Goal: Task Accomplishment & Management: Use online tool/utility

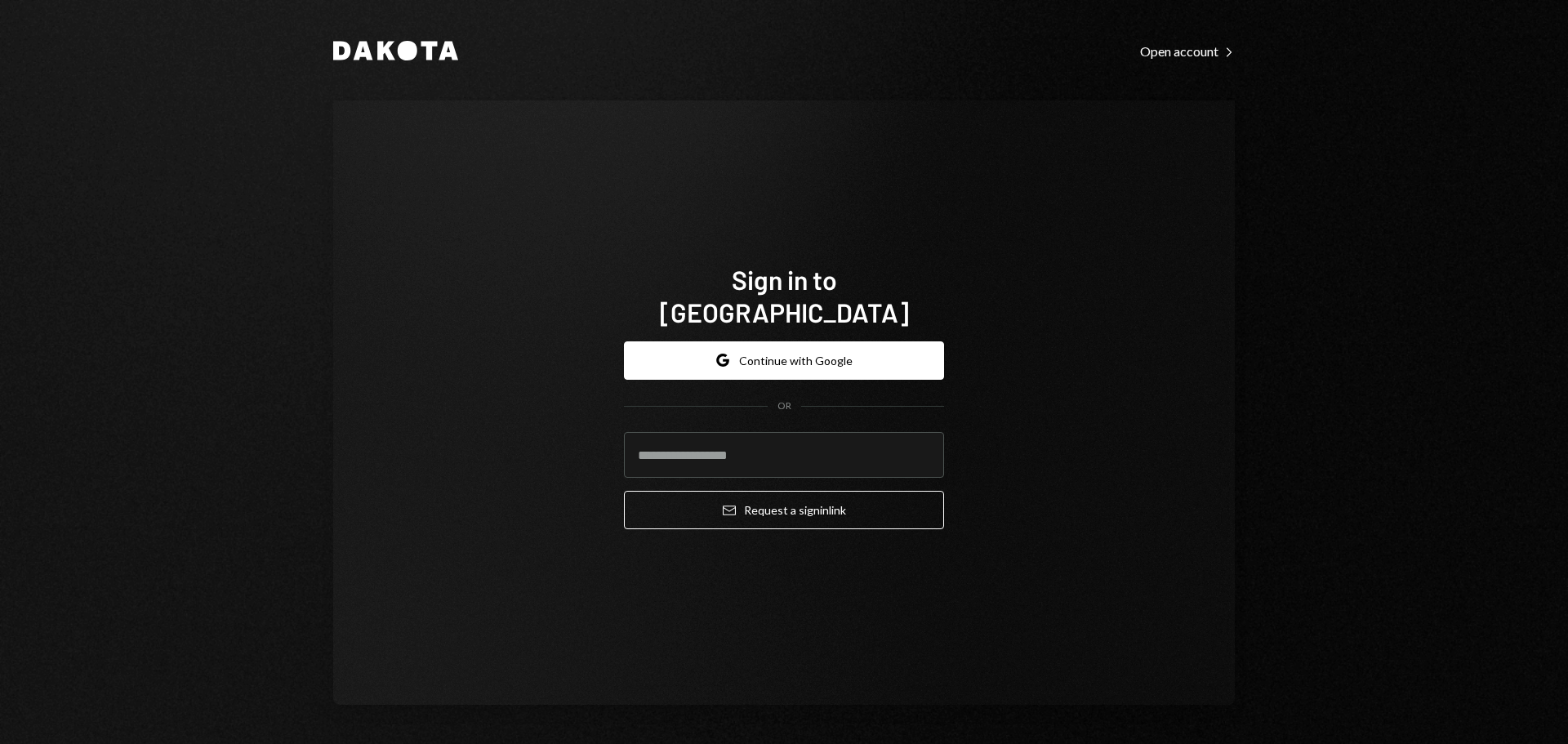
type input "**********"
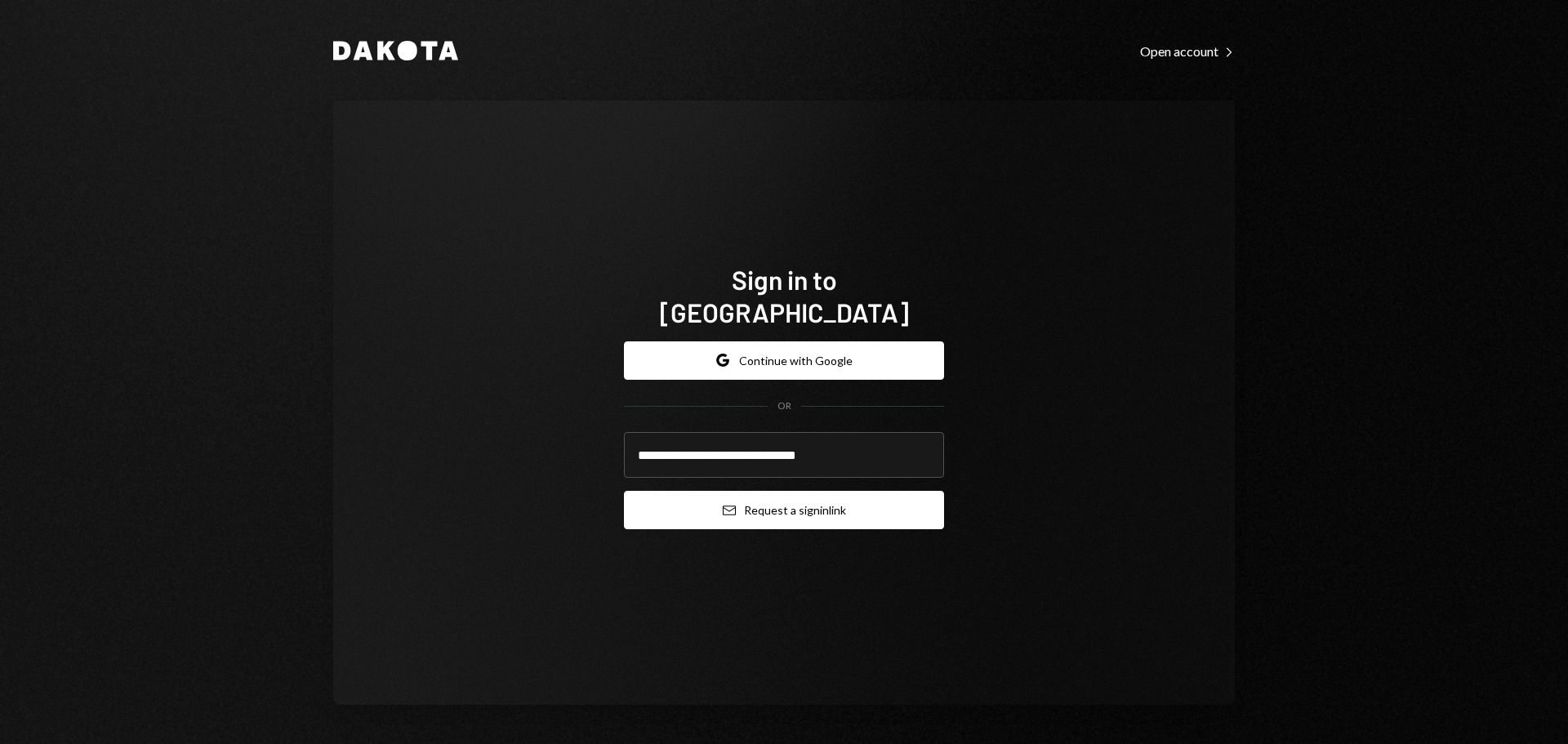
click at [761, 491] on button "Email Request a sign in link" at bounding box center [784, 510] width 320 height 39
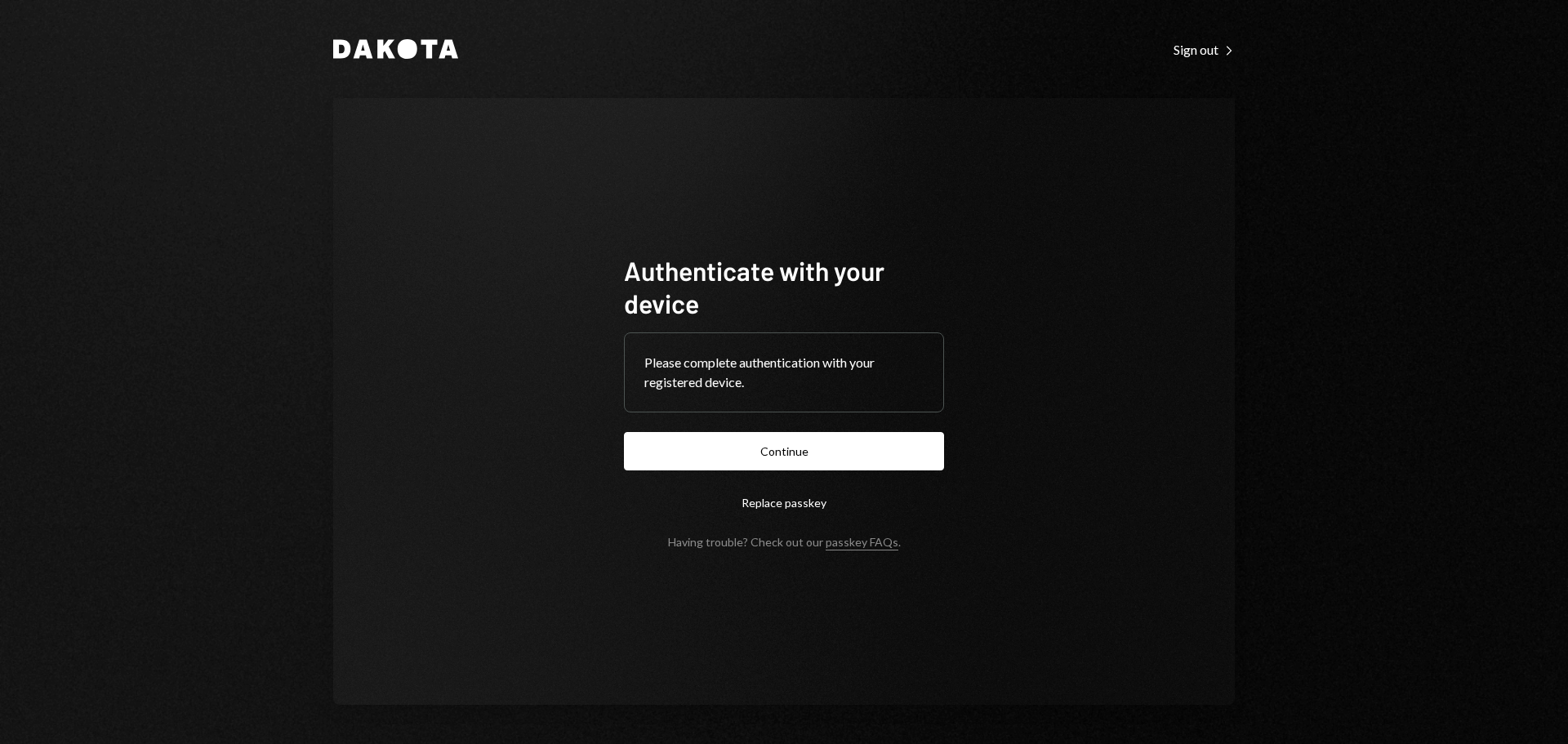
drag, startPoint x: 840, startPoint y: 441, endPoint x: 886, endPoint y: 445, distance: 46.2
click at [840, 441] on button "Continue" at bounding box center [784, 451] width 320 height 39
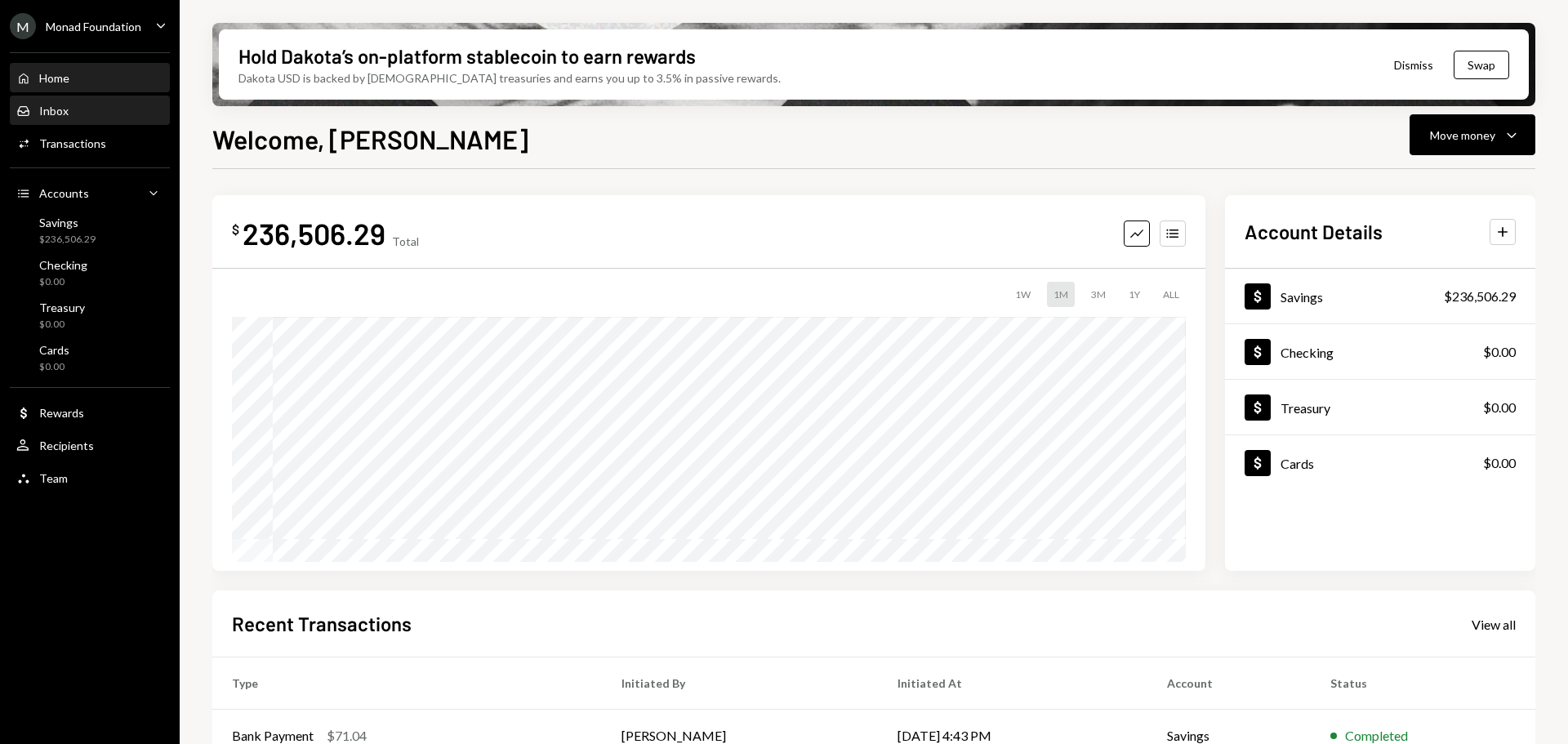
click at [72, 113] on div "Inbox Inbox" at bounding box center [90, 110] width 147 height 15
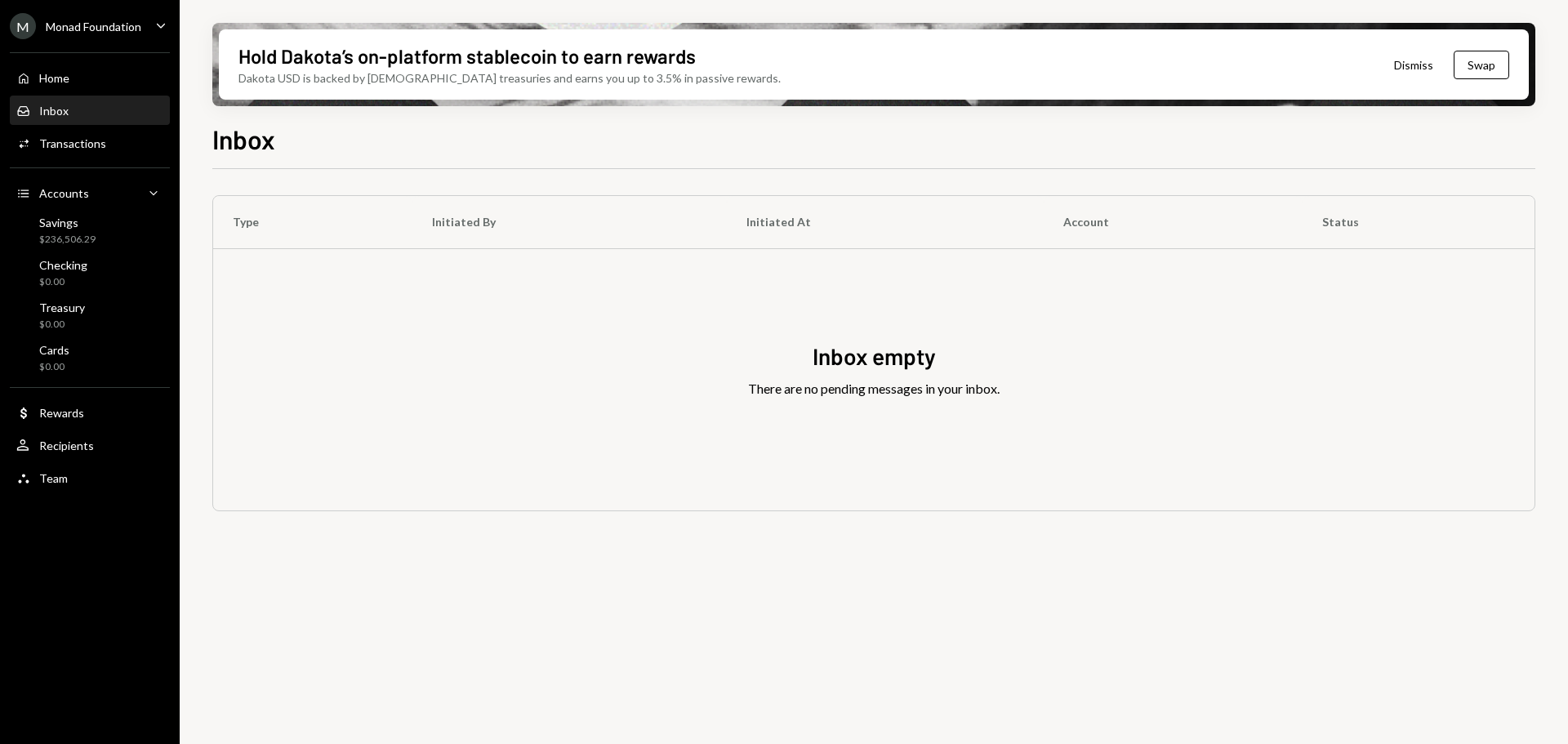
click at [101, 31] on div "Monad Foundation" at bounding box center [93, 27] width 96 height 14
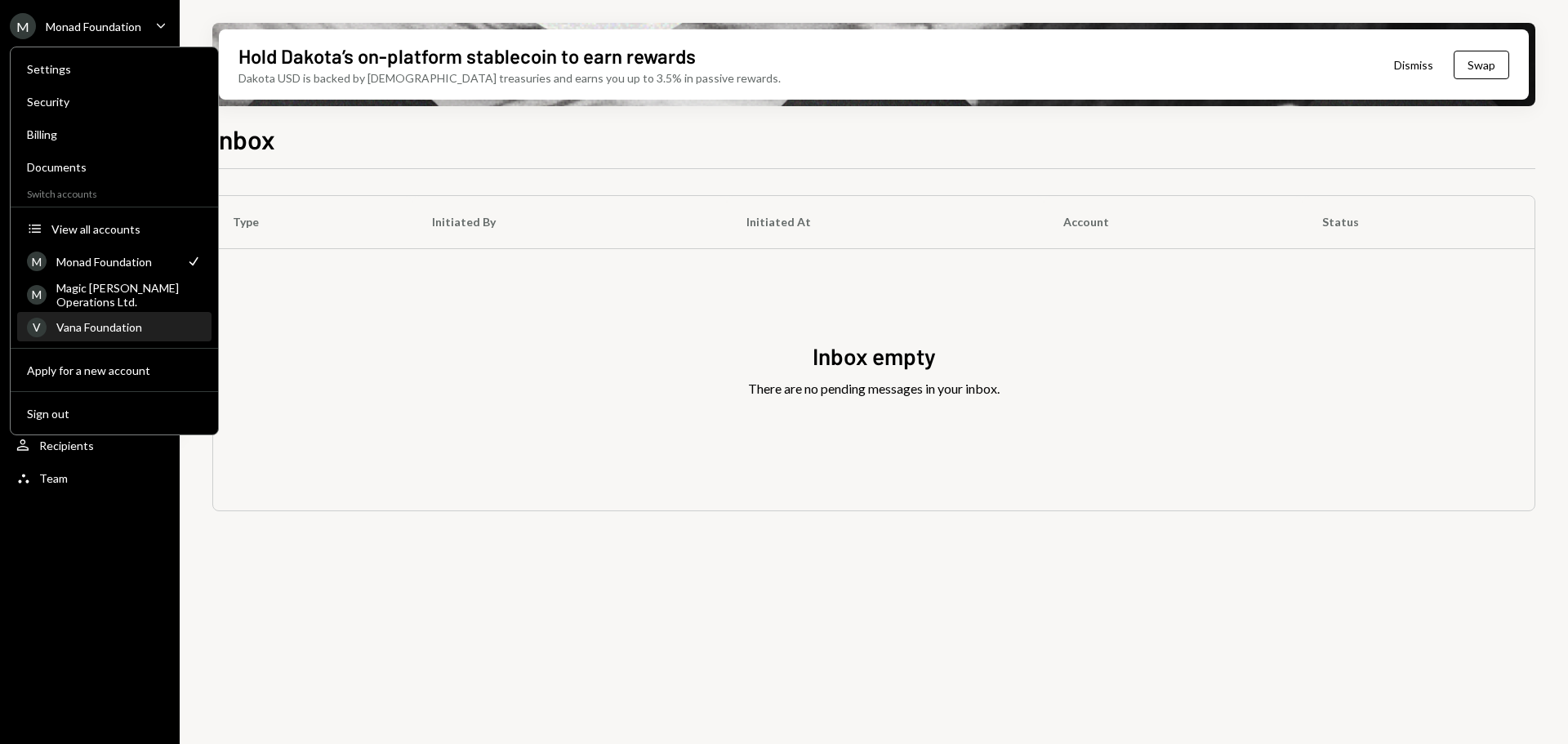
click at [109, 323] on div "Vana Foundation" at bounding box center [128, 327] width 146 height 14
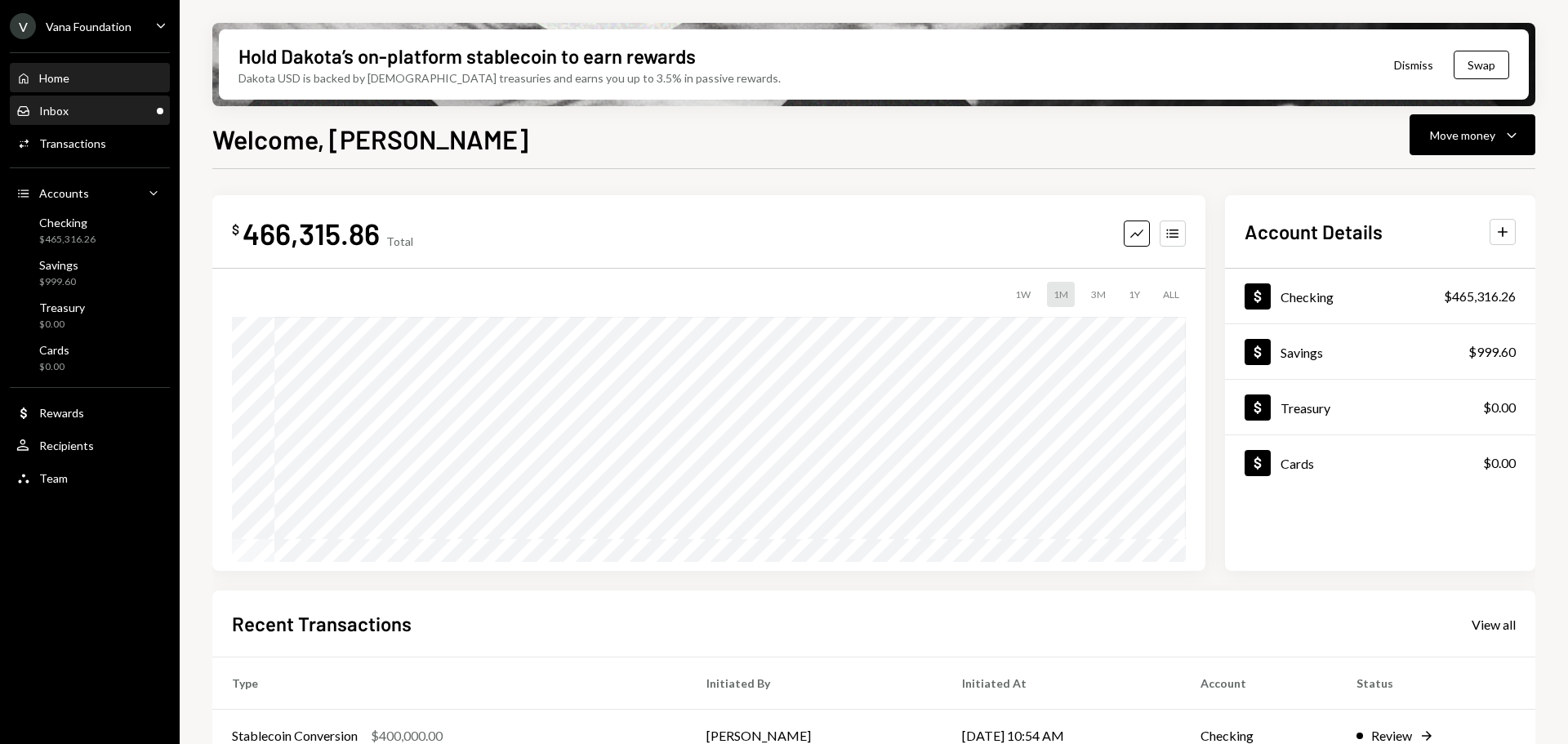
click at [97, 111] on div "Inbox Inbox" at bounding box center [90, 110] width 147 height 15
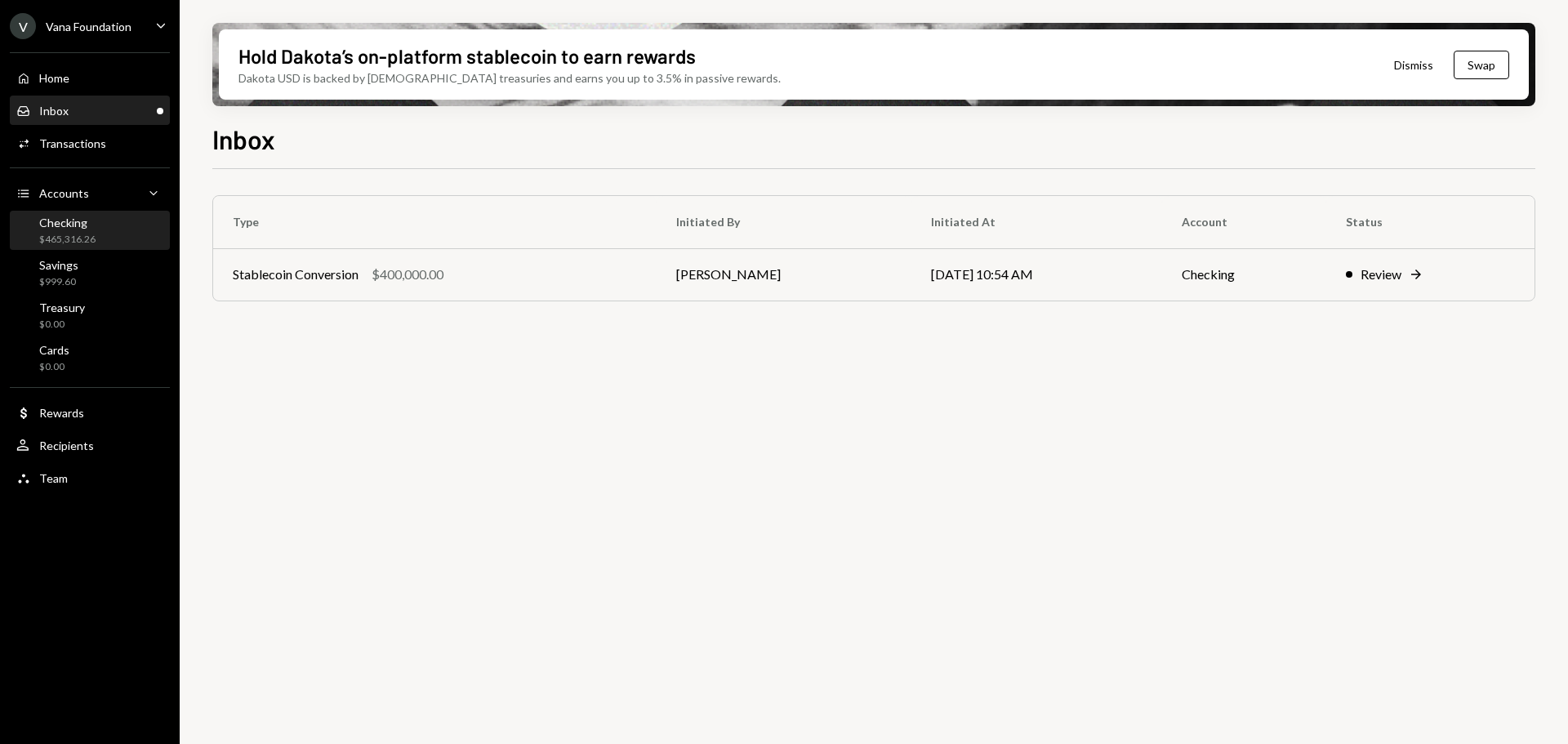
click at [78, 233] on div "$465,316.26" at bounding box center [66, 240] width 56 height 14
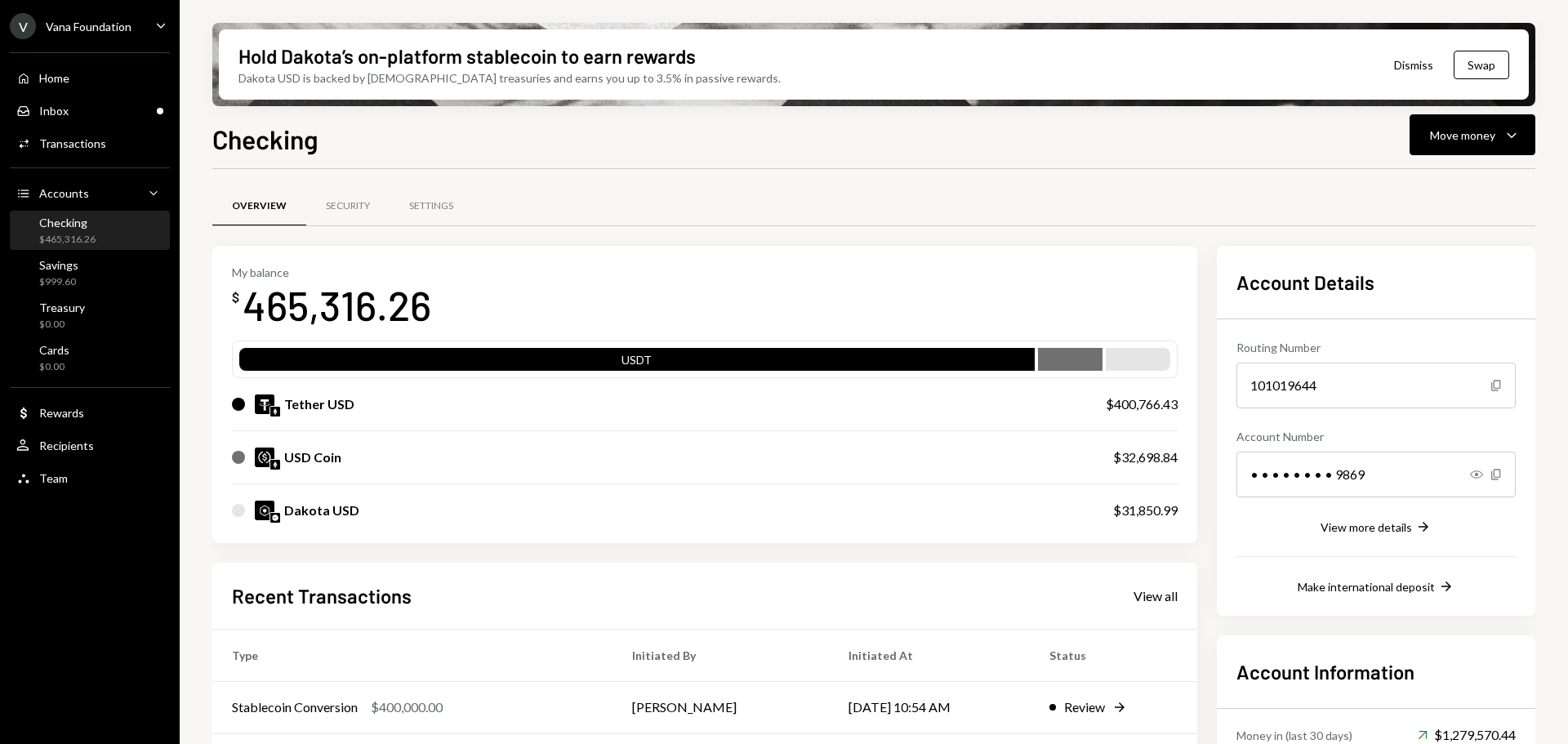
click at [97, 31] on div "Vana Foundation" at bounding box center [88, 27] width 85 height 14
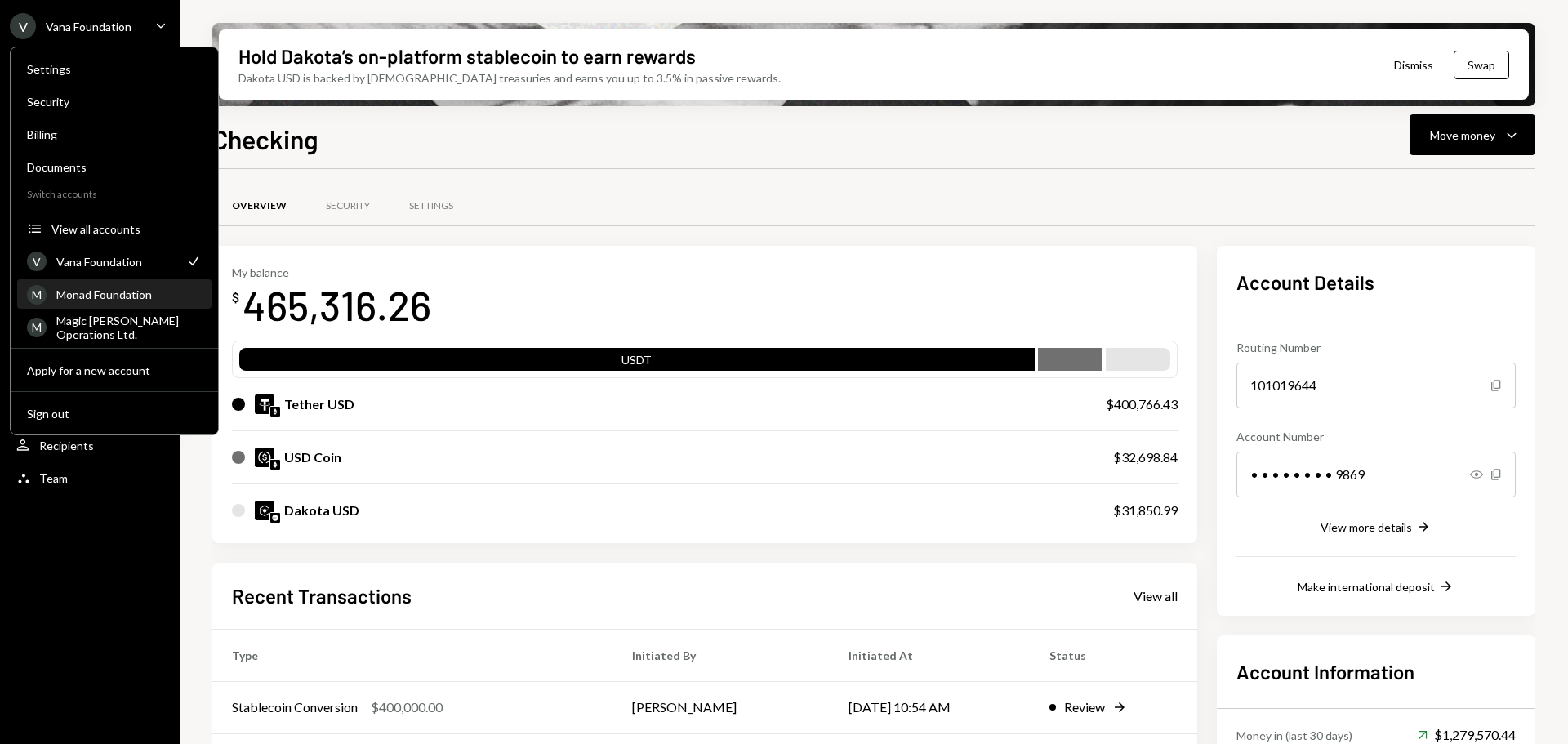
click at [117, 290] on div "Monad Foundation" at bounding box center [128, 294] width 146 height 14
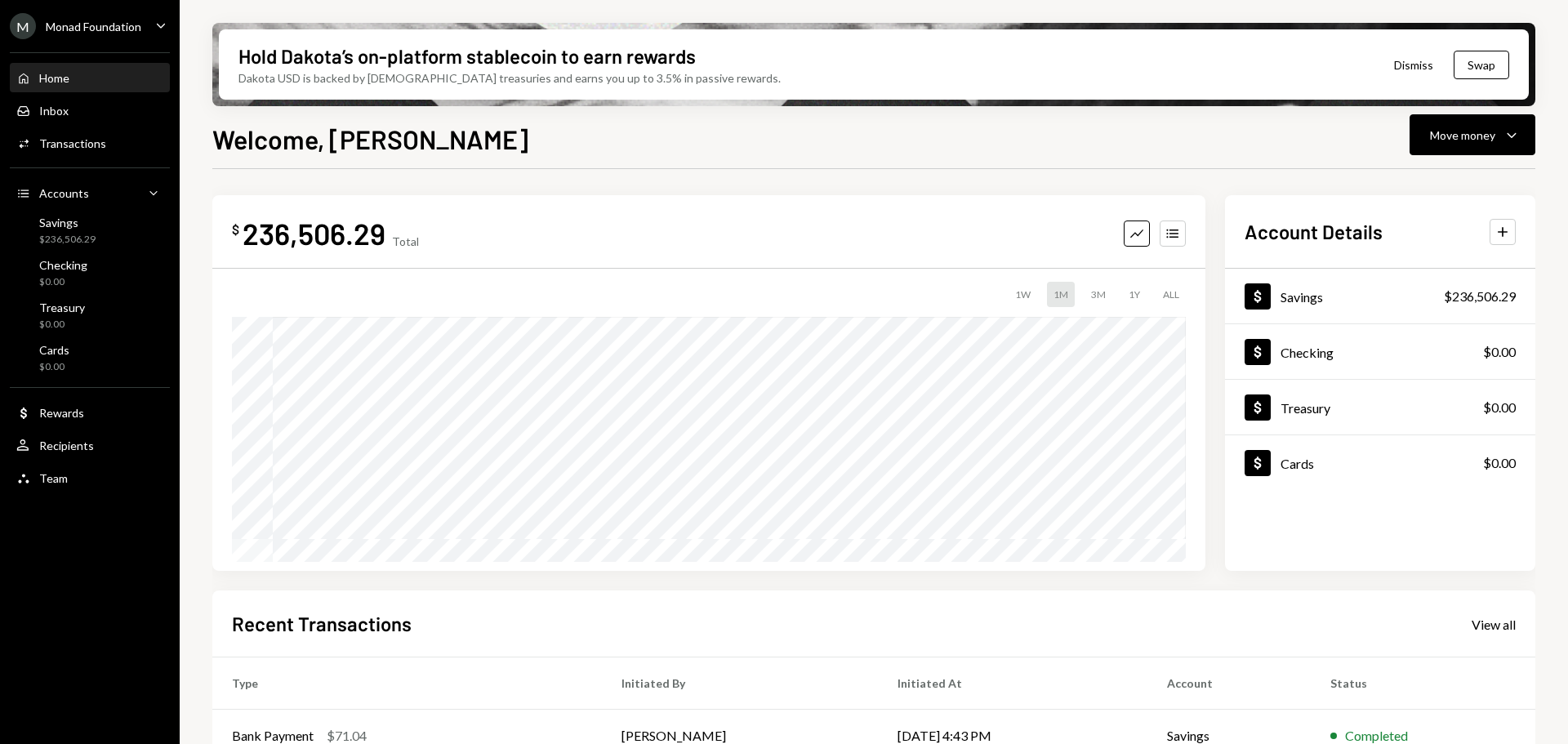
drag, startPoint x: 1510, startPoint y: 145, endPoint x: 1506, endPoint y: 155, distance: 10.8
click at [1510, 145] on div "Caret Down" at bounding box center [1511, 134] width 20 height 20
click at [1448, 190] on div "Send" at bounding box center [1459, 184] width 119 height 17
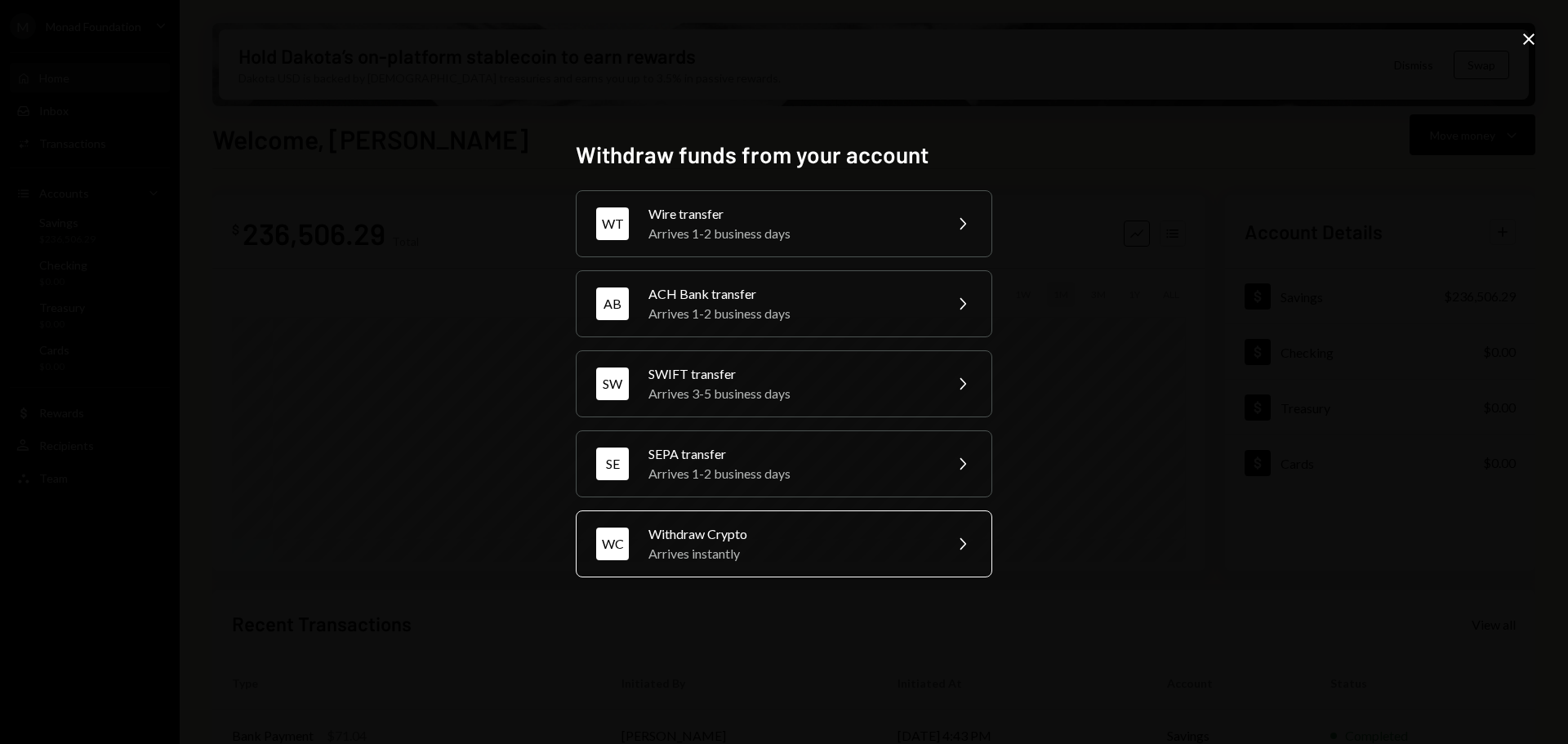
click at [736, 539] on div "Withdraw Crypto" at bounding box center [790, 534] width 284 height 20
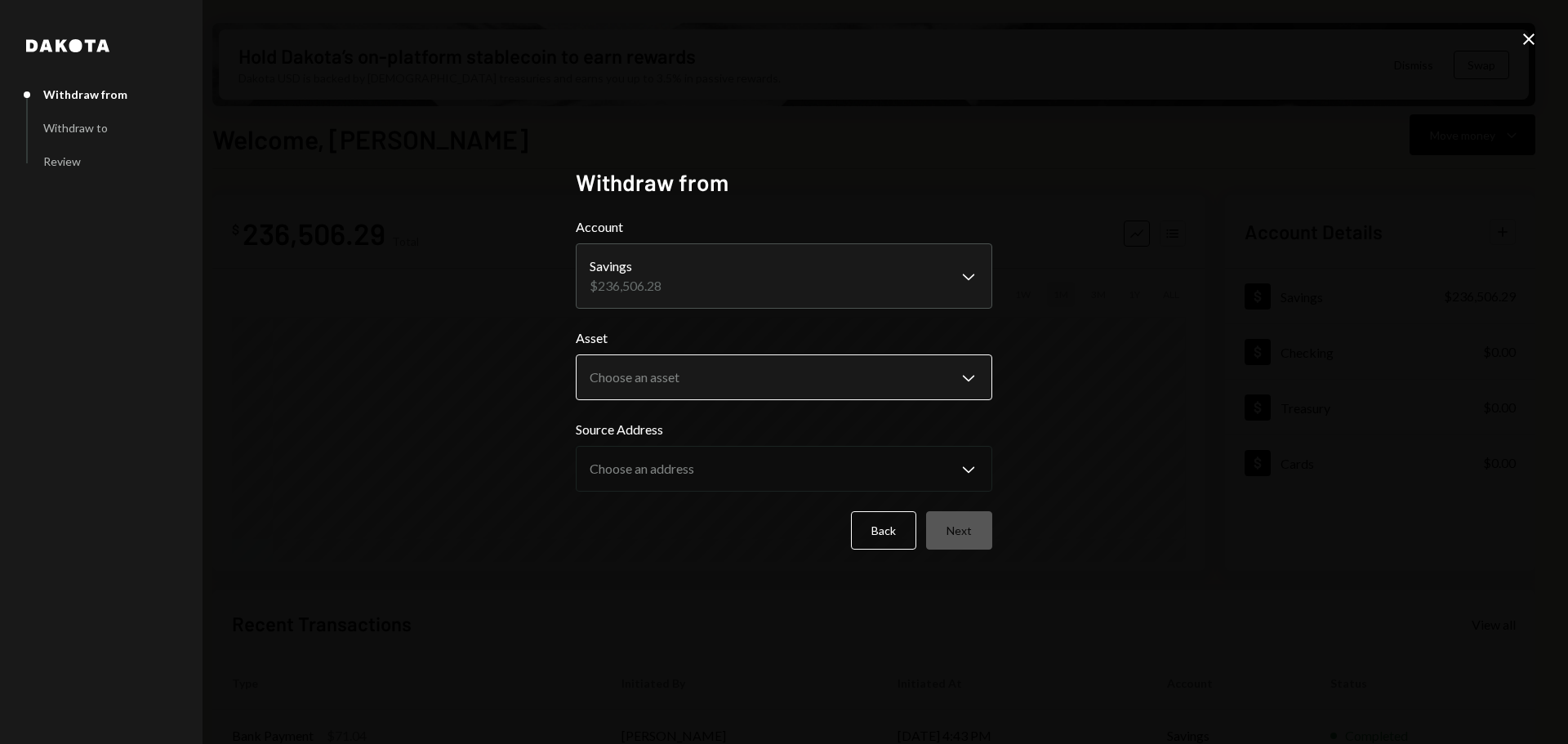
click at [695, 372] on body "M Monad Foundation Caret Down Home Home Inbox Inbox Activities Transactions Acc…" at bounding box center [784, 372] width 1568 height 744
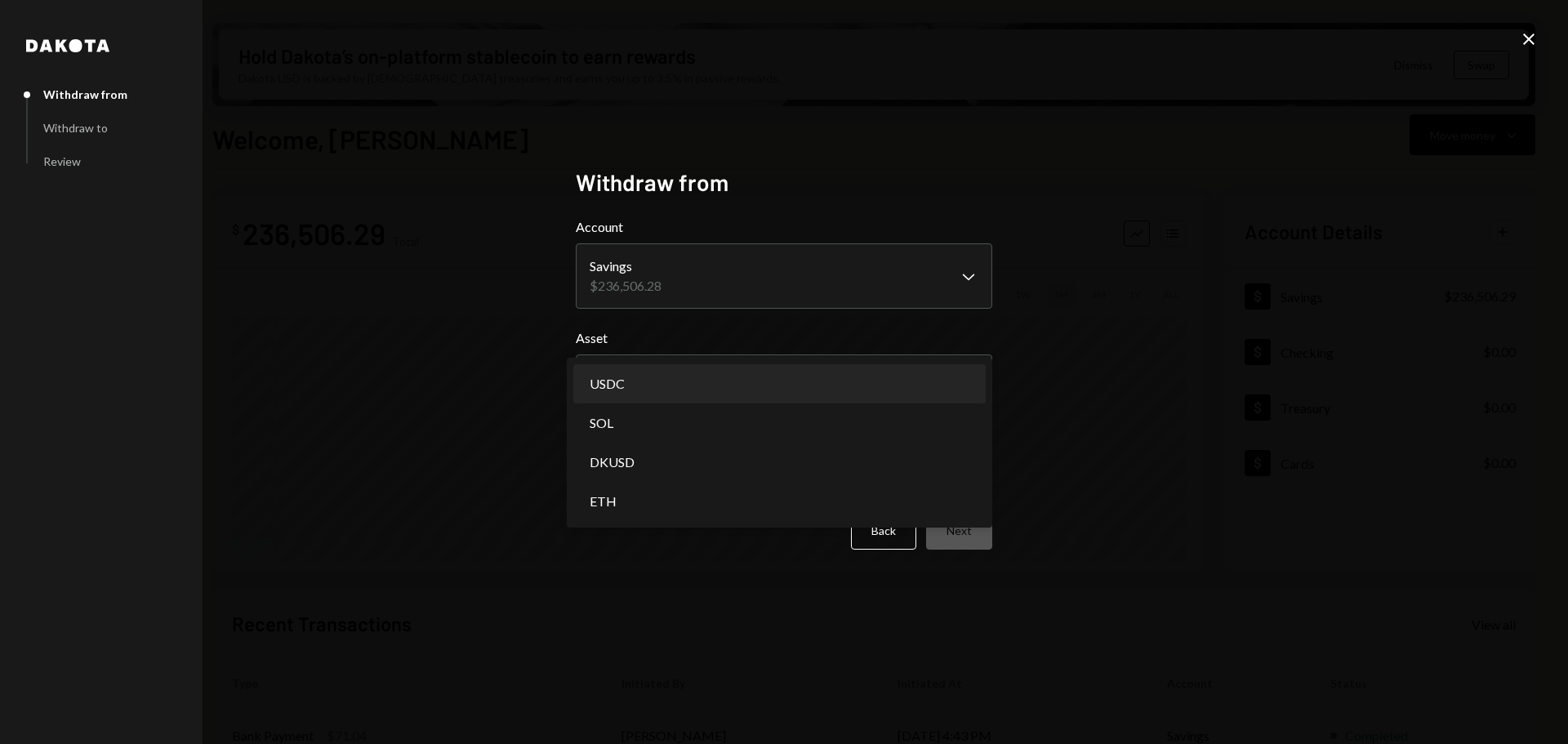
select select "****"
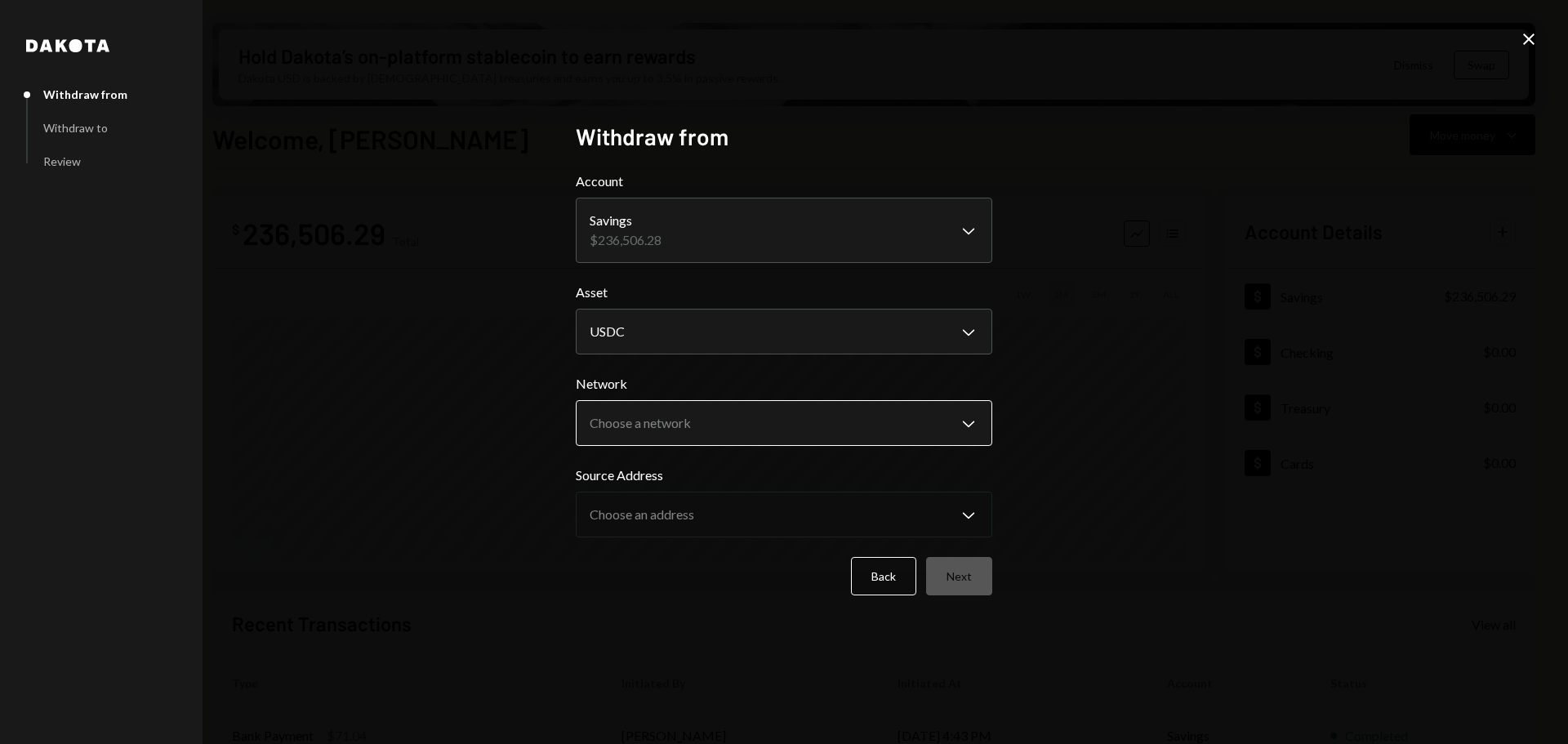
click at [752, 430] on body "M Monad Foundation Caret Down Home Home Inbox Inbox Activities Transactions Acc…" at bounding box center [784, 372] width 1568 height 744
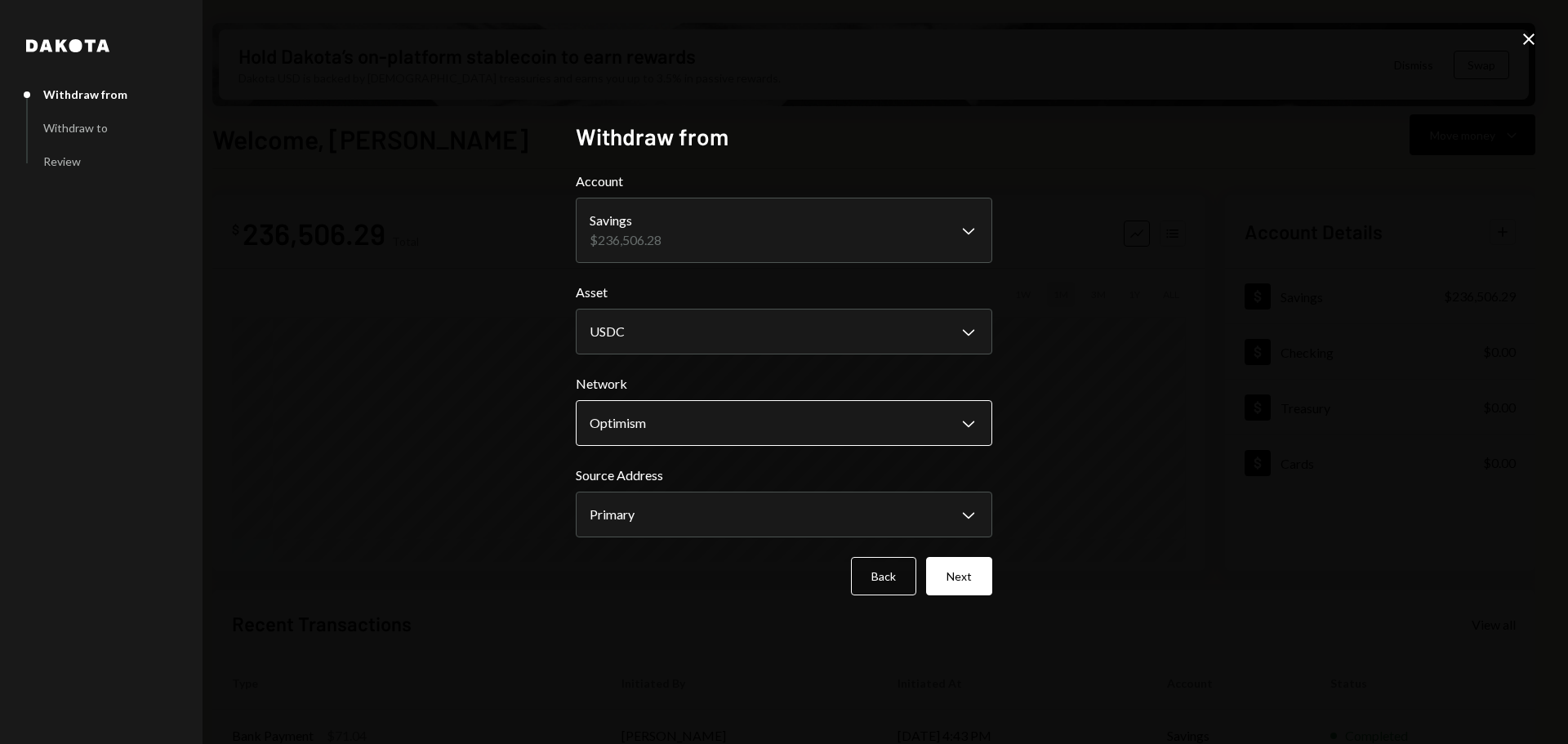
click at [729, 424] on body "M Monad Foundation Caret Down Home Home Inbox Inbox Activities Transactions Acc…" at bounding box center [784, 372] width 1568 height 744
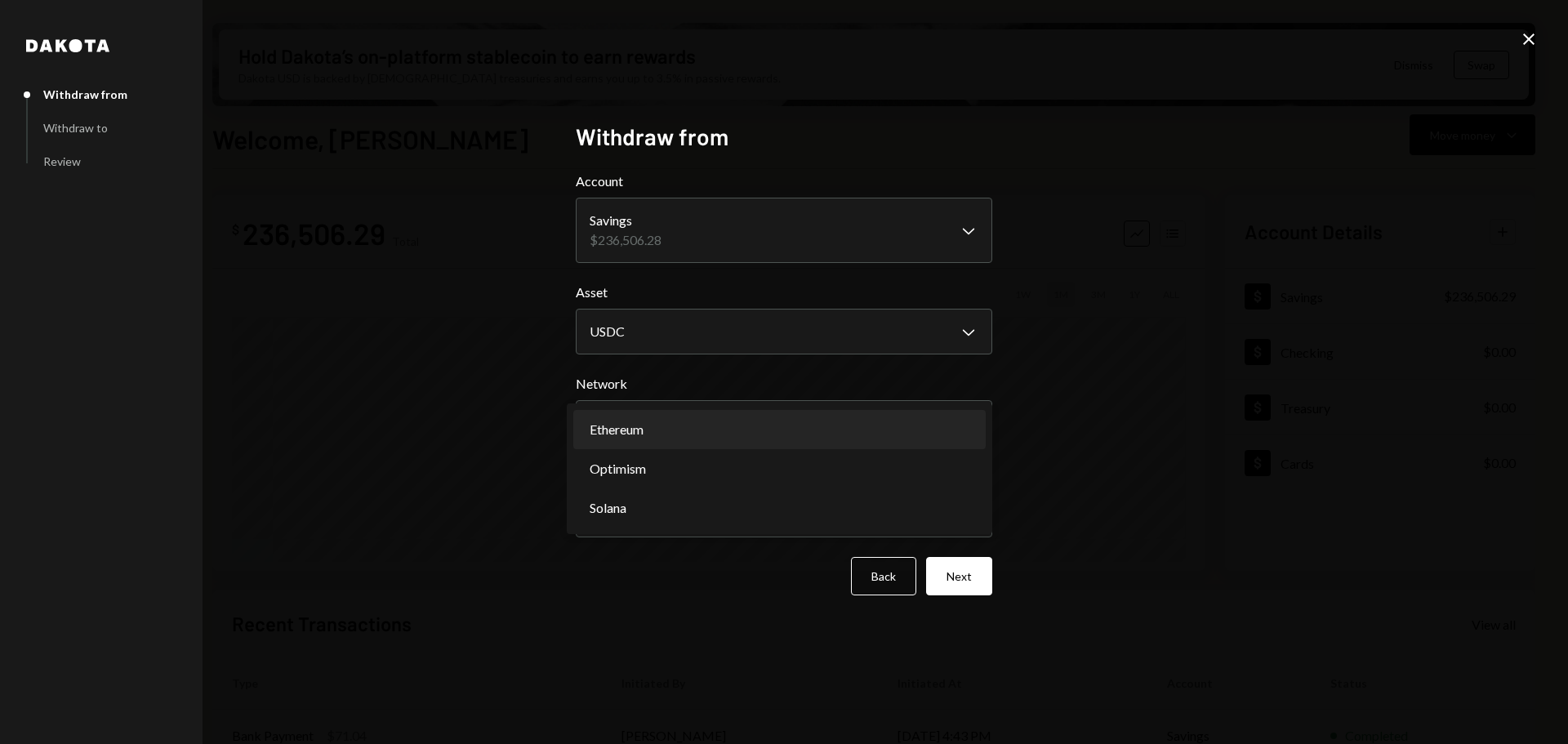
select select "**********"
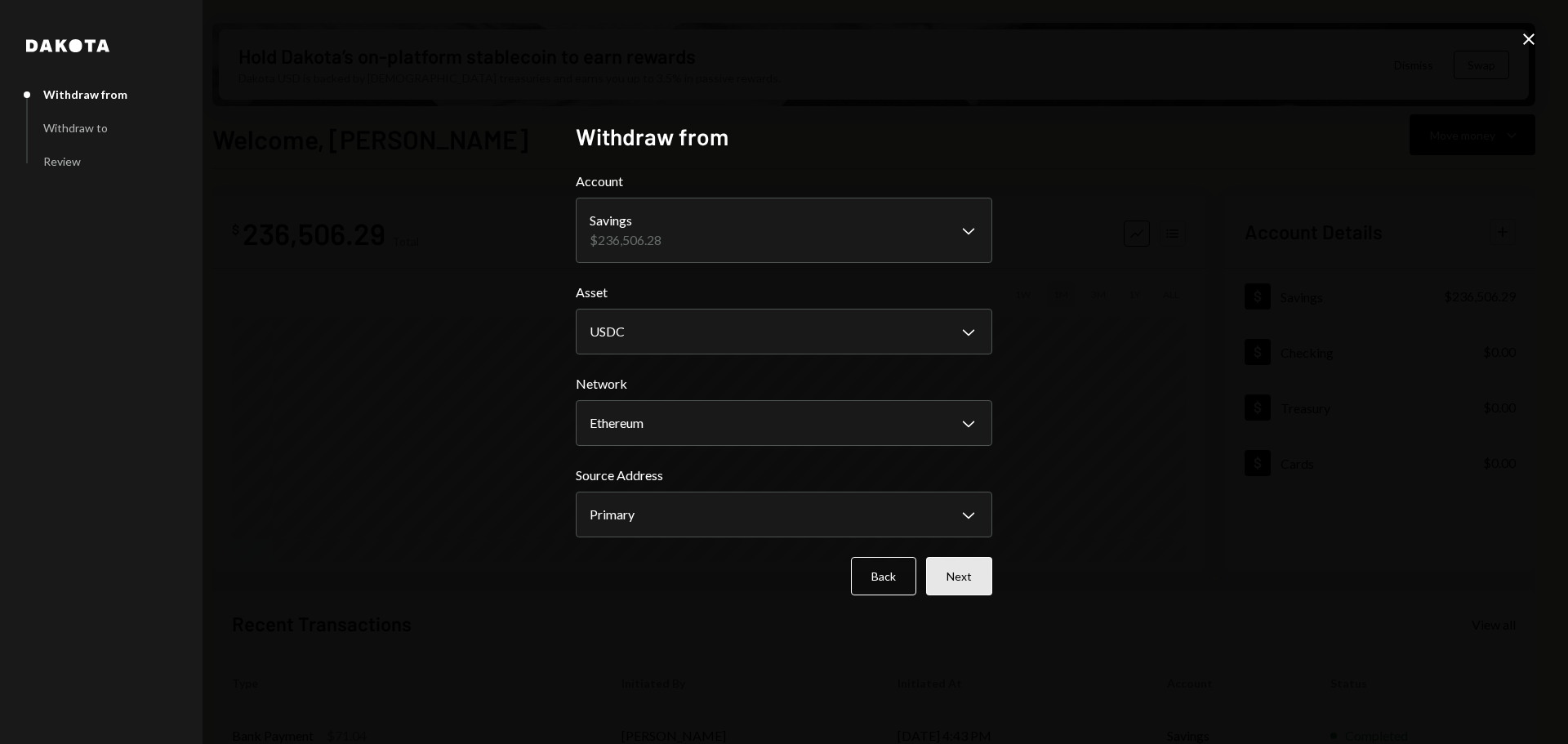
click at [980, 578] on button "Next" at bounding box center [959, 576] width 66 height 39
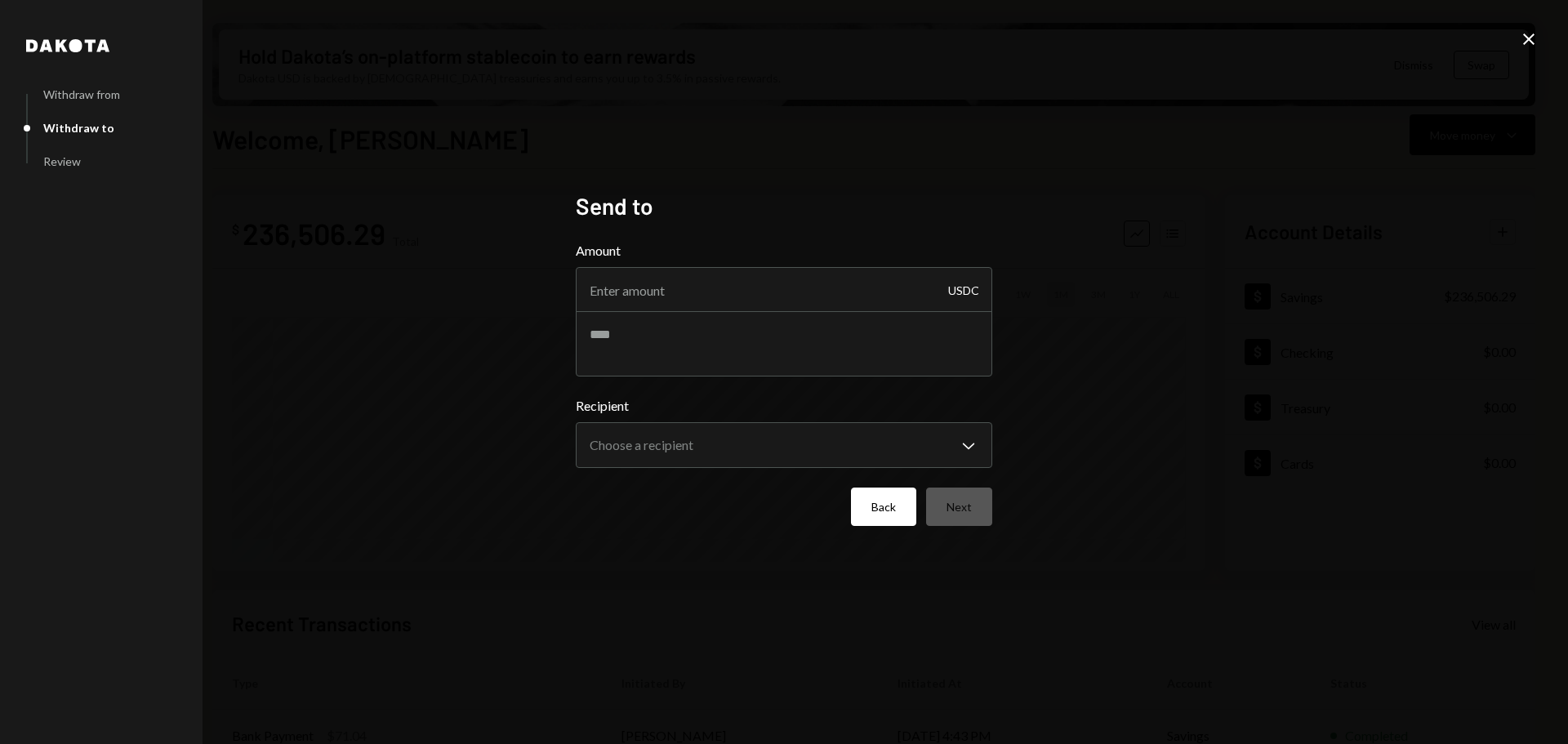
click at [893, 509] on button "Back" at bounding box center [884, 507] width 66 height 39
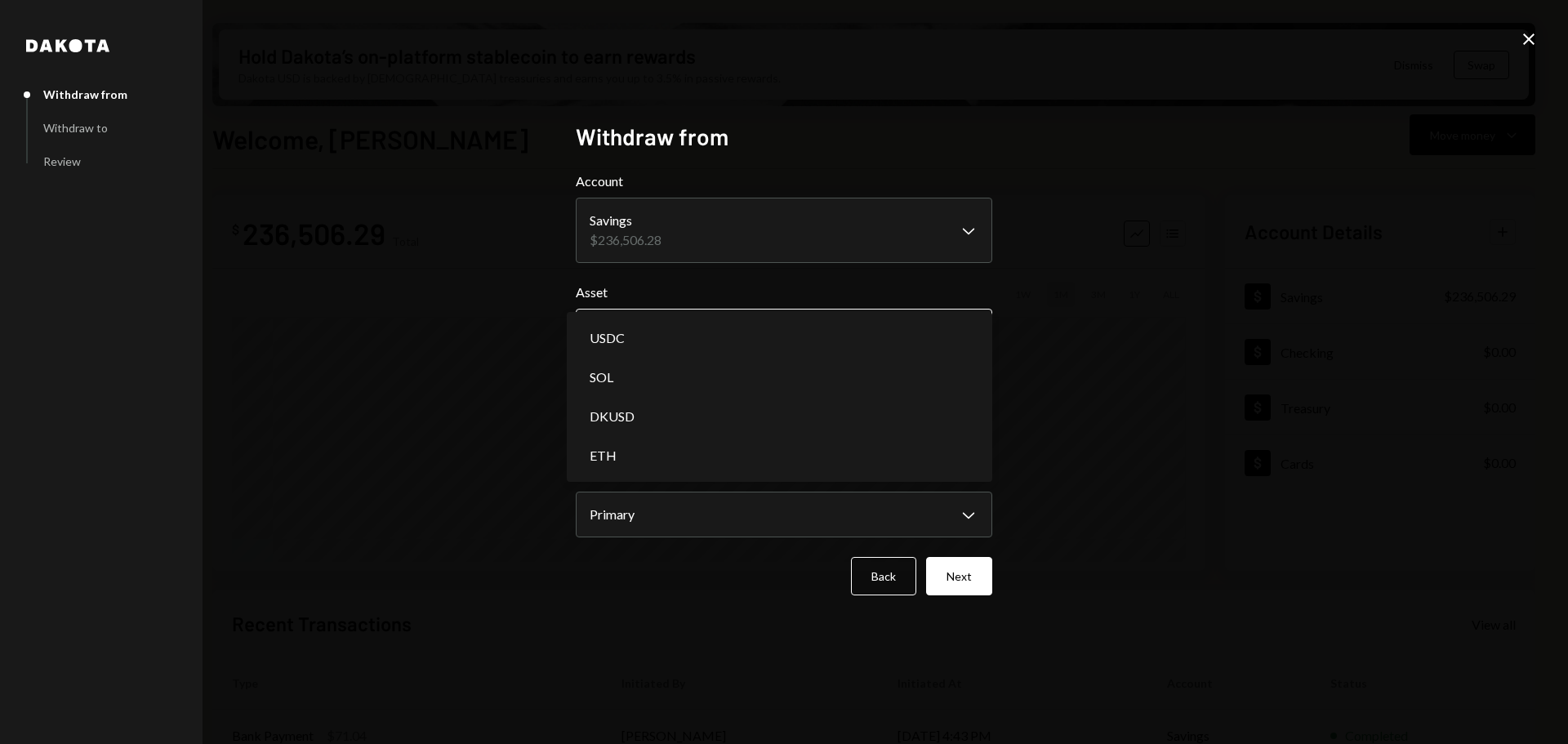
click at [713, 329] on body "M Monad Foundation Caret Down Home Home Inbox Inbox Activities Transactions Acc…" at bounding box center [784, 372] width 1568 height 744
select select "*****"
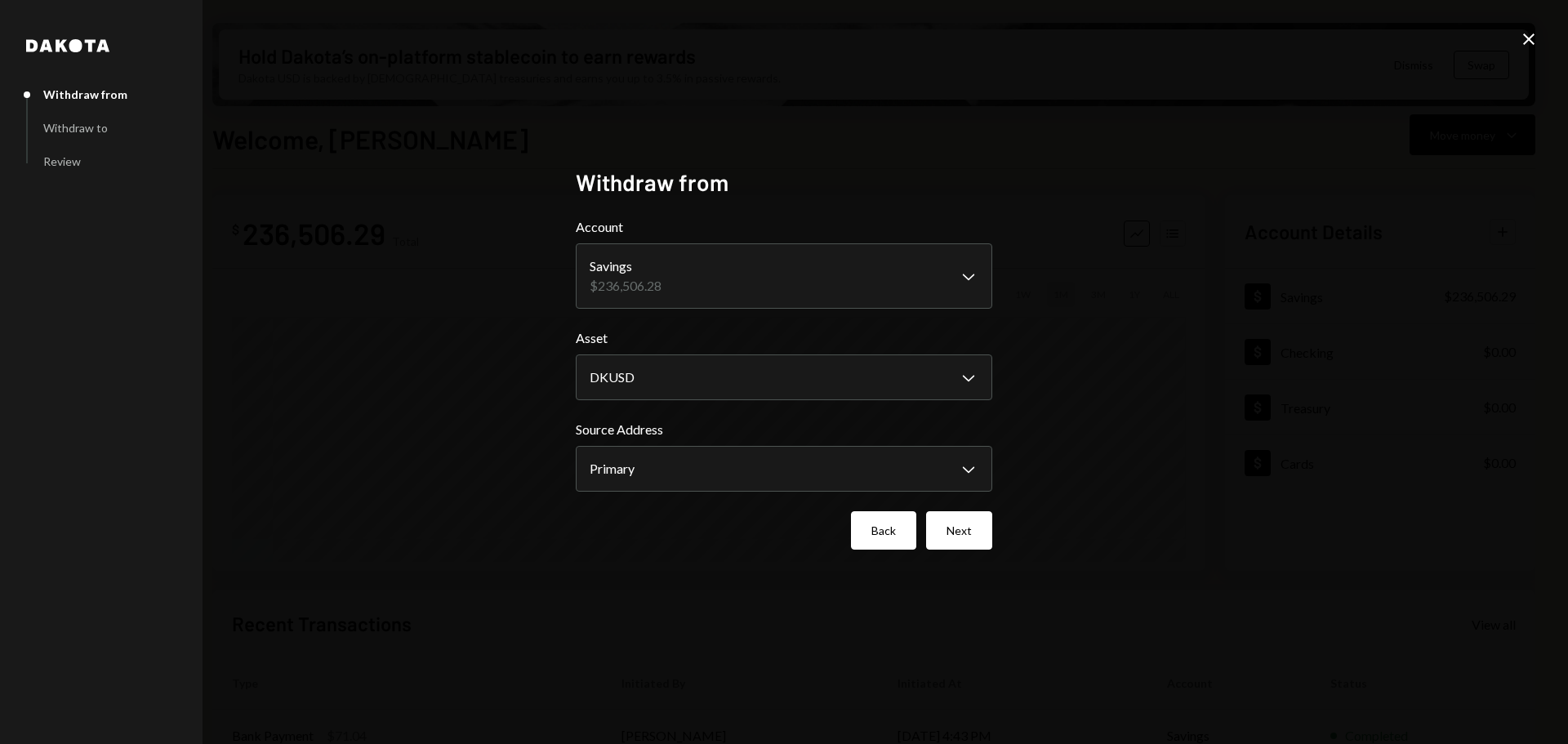
click at [893, 535] on button "Back" at bounding box center [884, 530] width 66 height 39
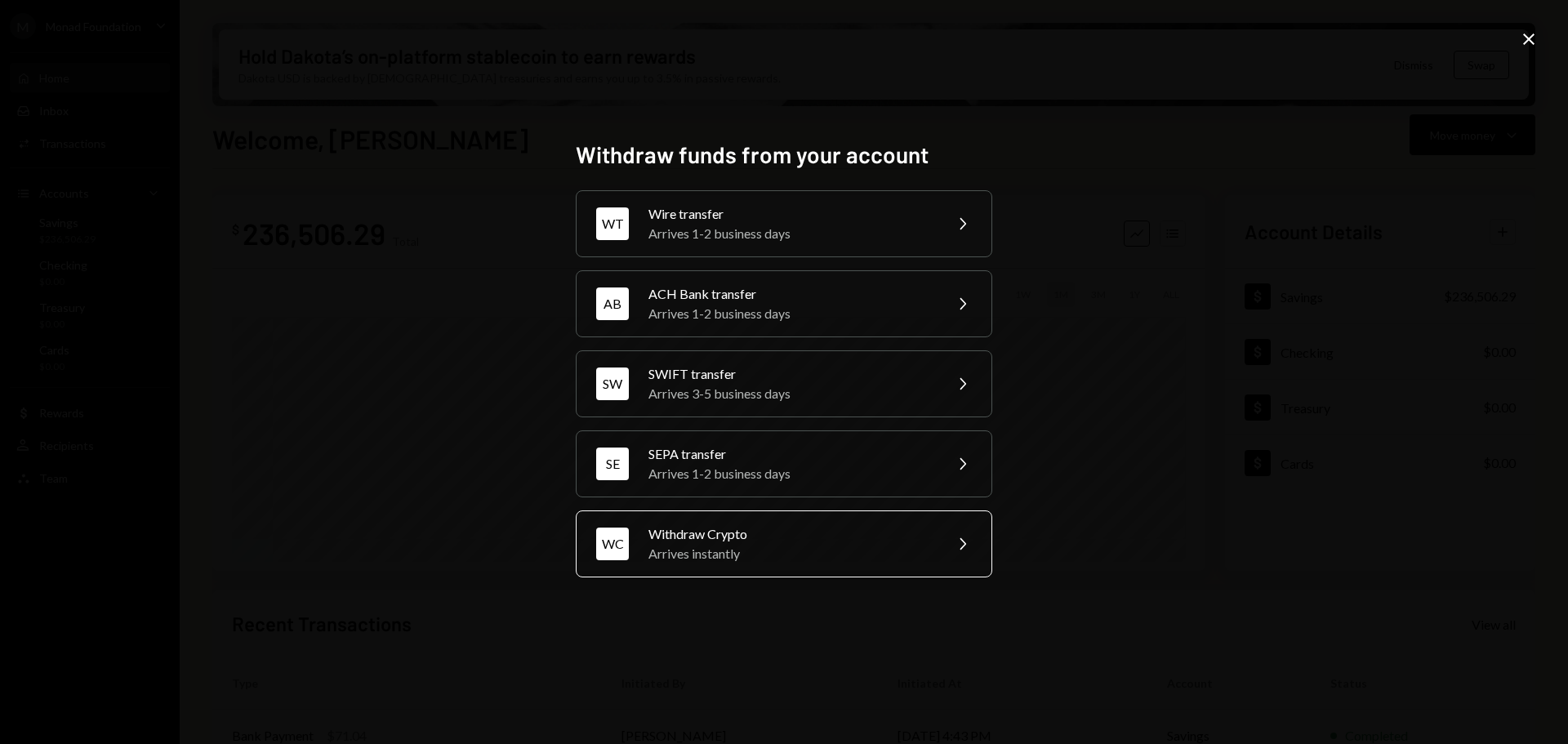
click at [812, 531] on div "Withdraw Crypto" at bounding box center [790, 534] width 284 height 20
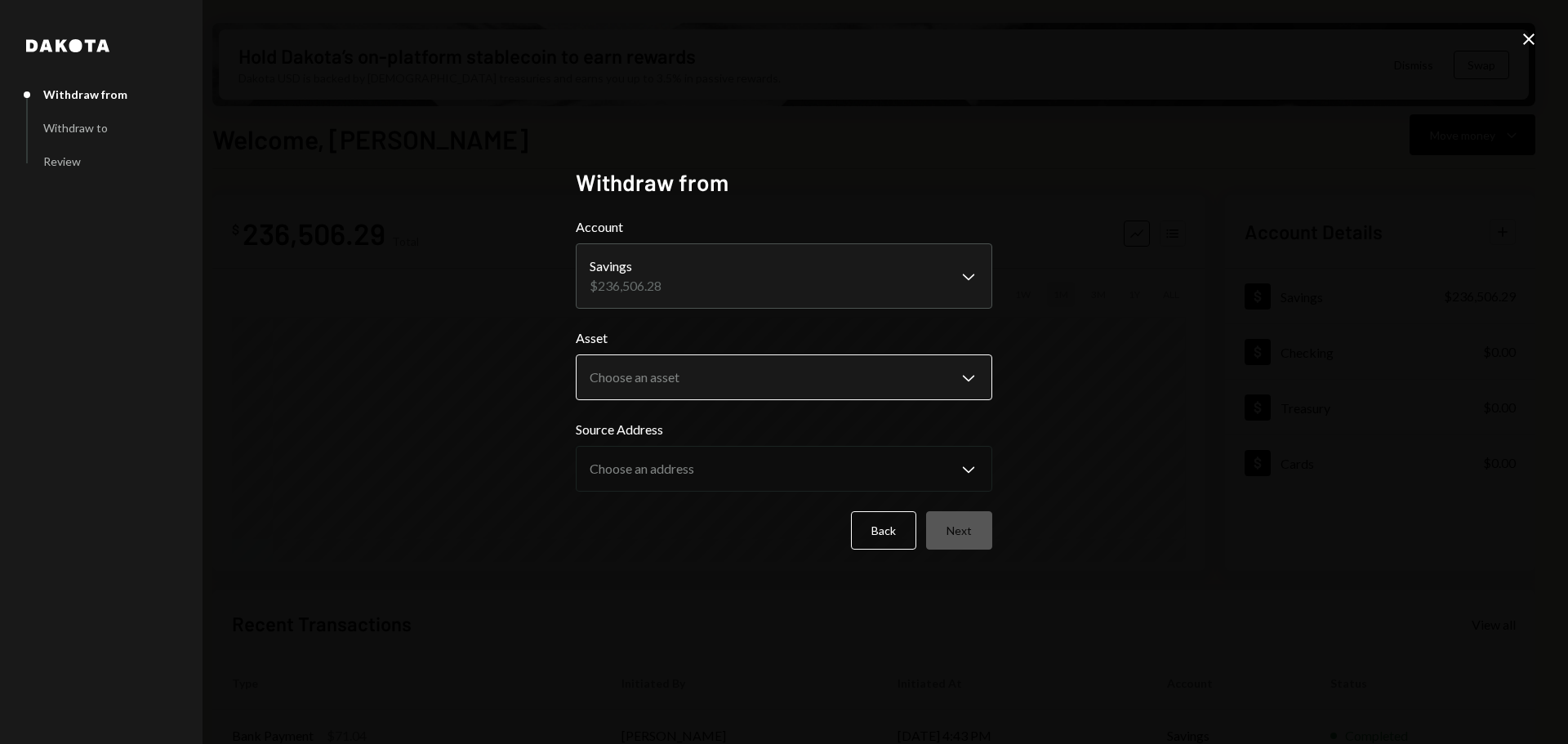
click at [712, 366] on body "M Monad Foundation Caret Down Home Home Inbox Inbox Activities Transactions Acc…" at bounding box center [784, 372] width 1568 height 744
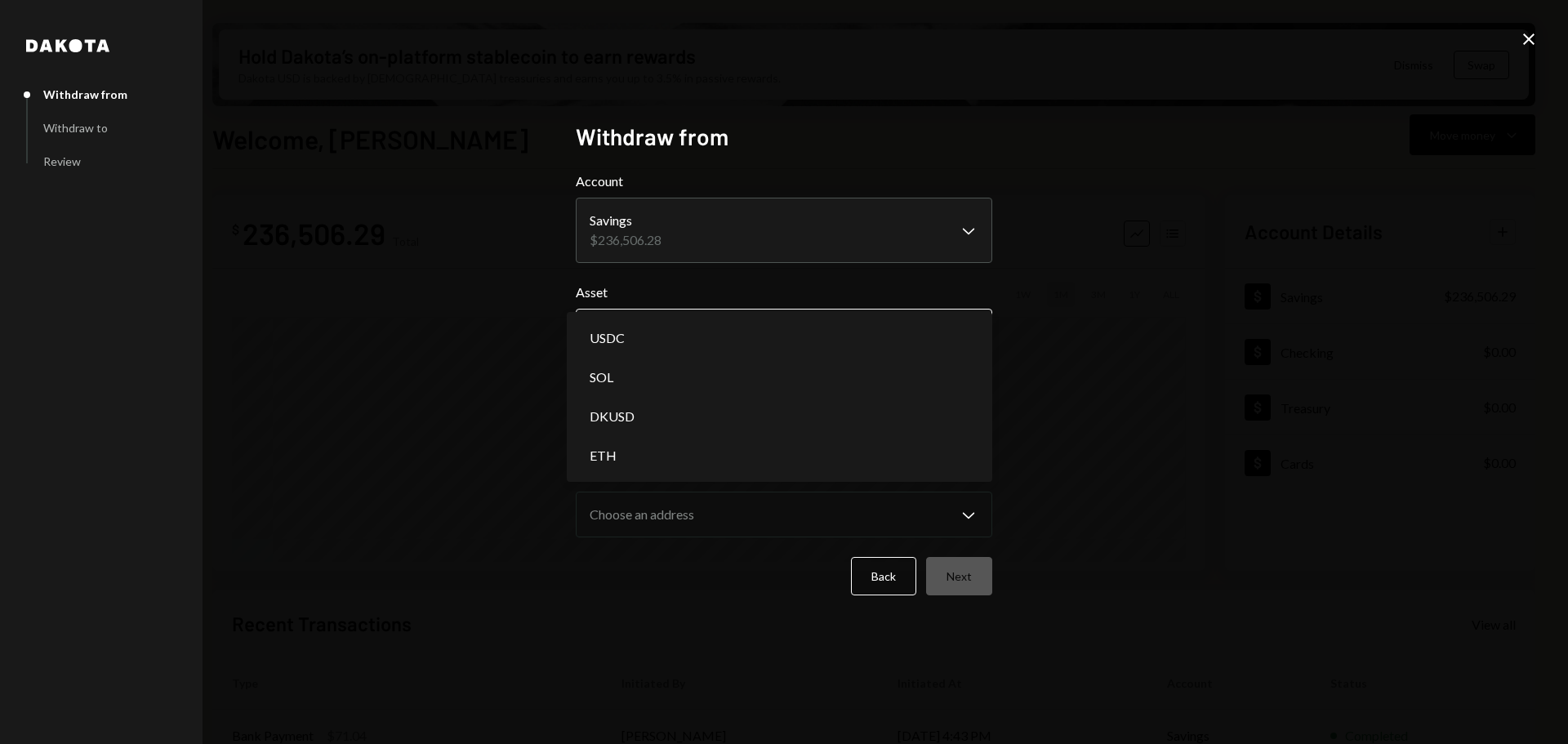
click at [660, 327] on body "M Monad Foundation Caret Down Home Home Inbox Inbox Activities Transactions Acc…" at bounding box center [784, 372] width 1568 height 744
select select "*****"
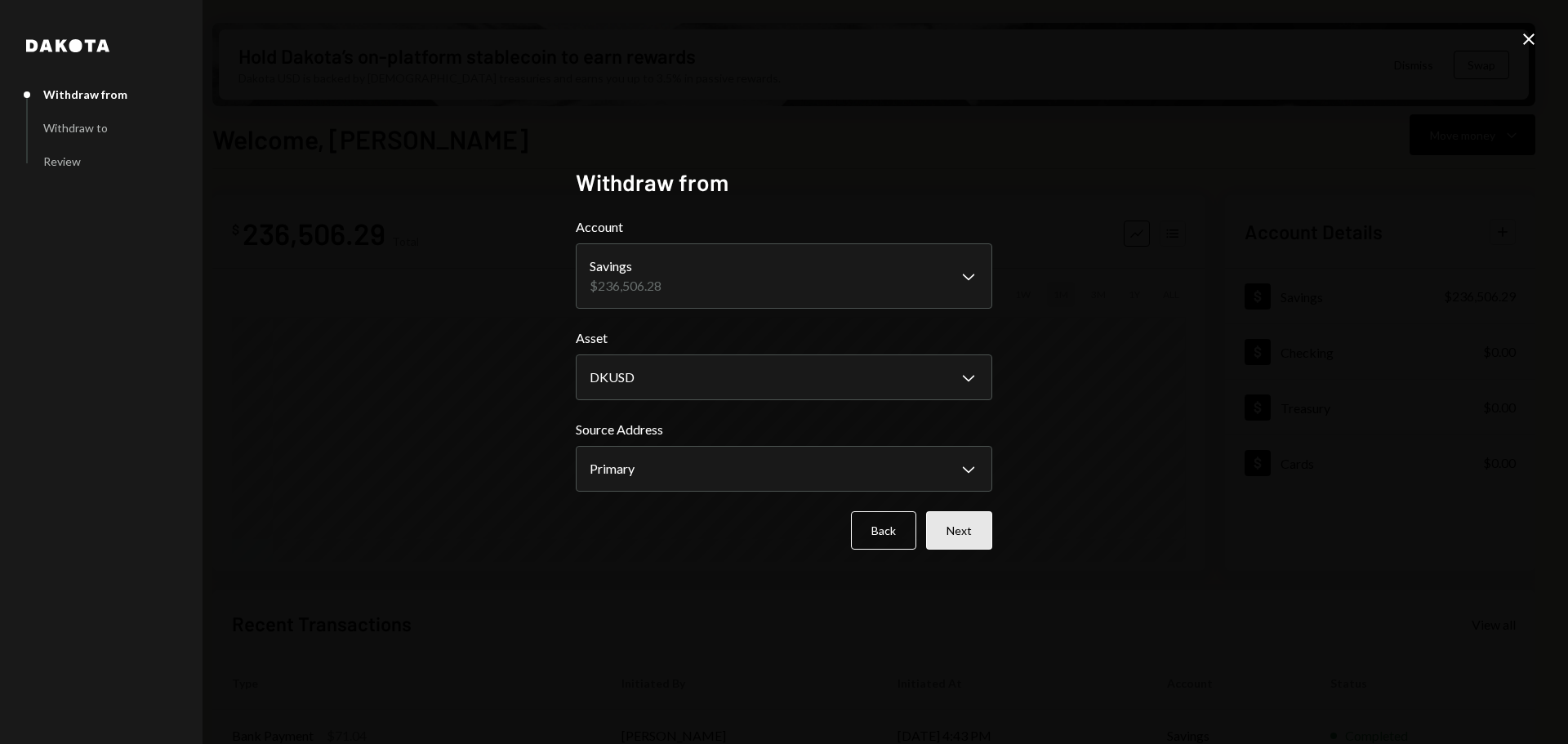
click at [955, 535] on button "Next" at bounding box center [959, 530] width 66 height 39
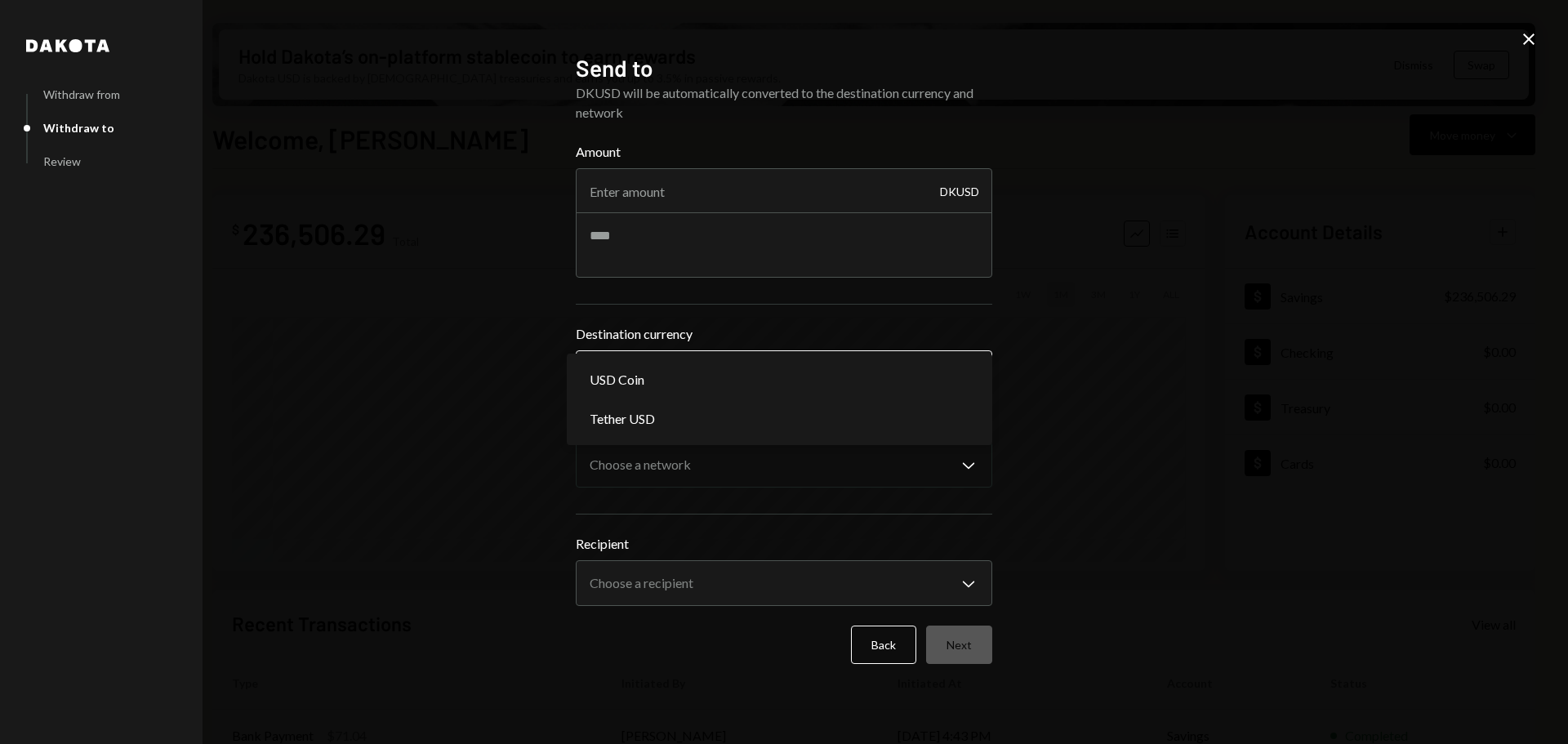
click at [685, 369] on body "M Monad Foundation Caret Down Home Home Inbox Inbox Activities Transactions Acc…" at bounding box center [784, 372] width 1568 height 744
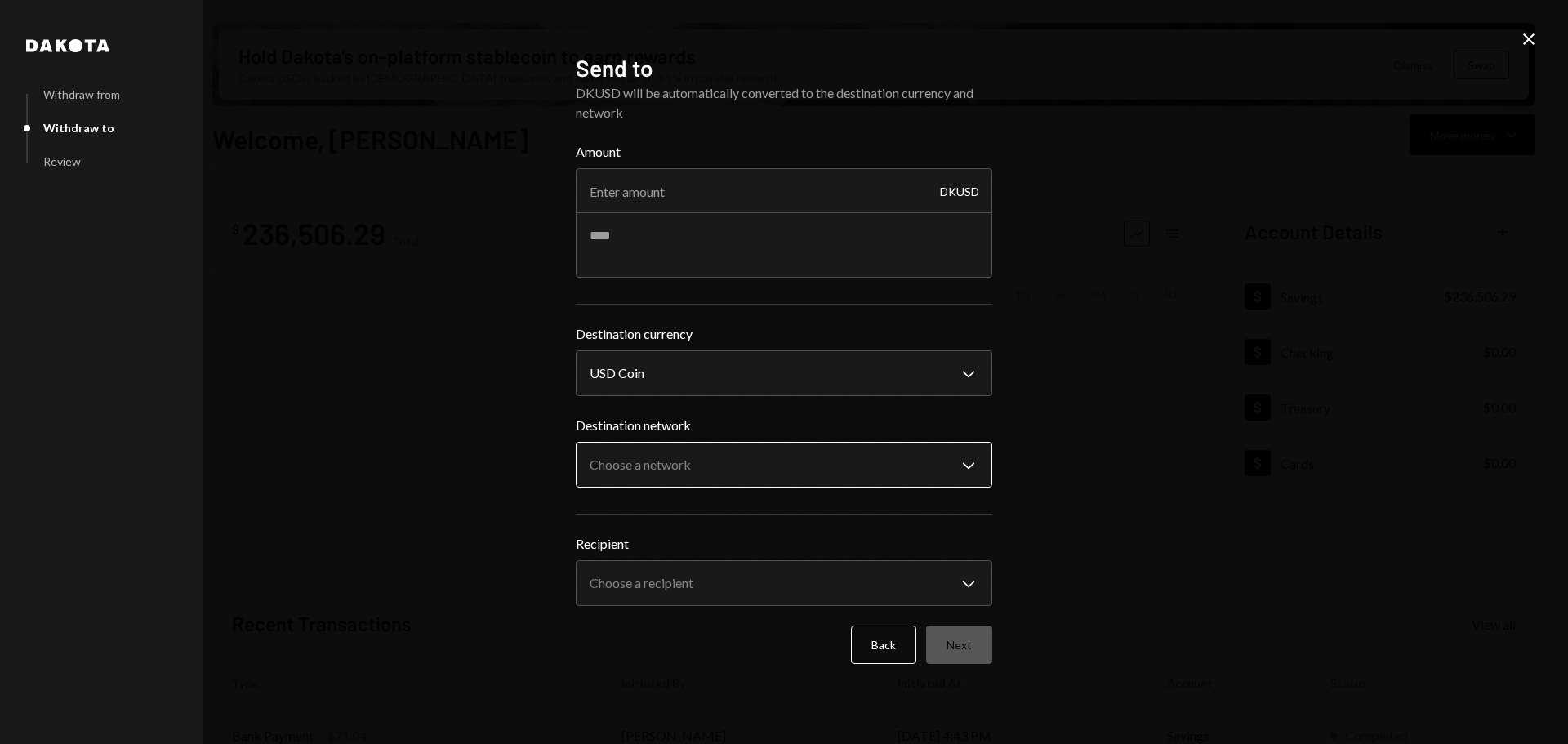
click at [701, 460] on body "M Monad Foundation Caret Down Home Home Inbox Inbox Activities Transactions Acc…" at bounding box center [784, 372] width 1568 height 744
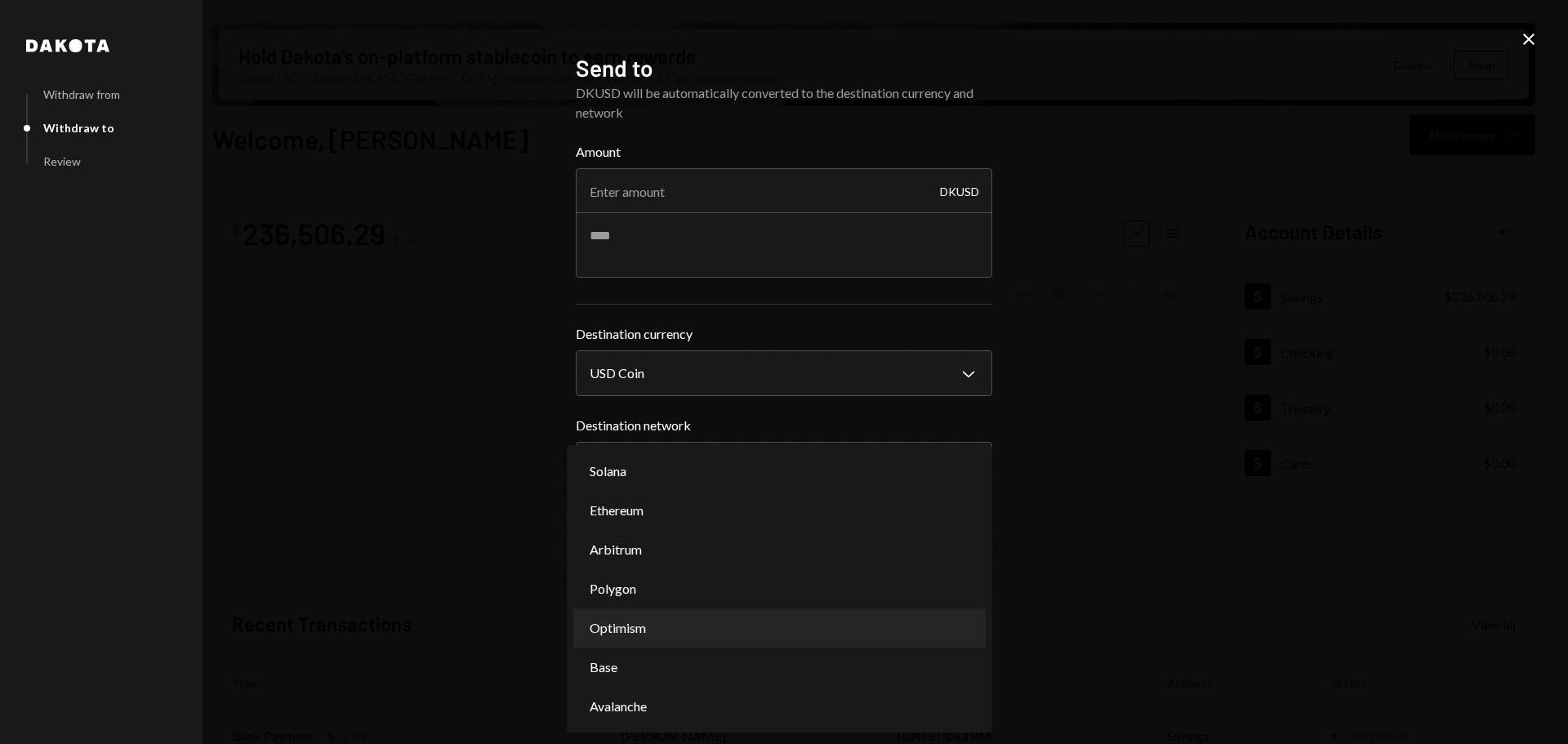
select select "**********"
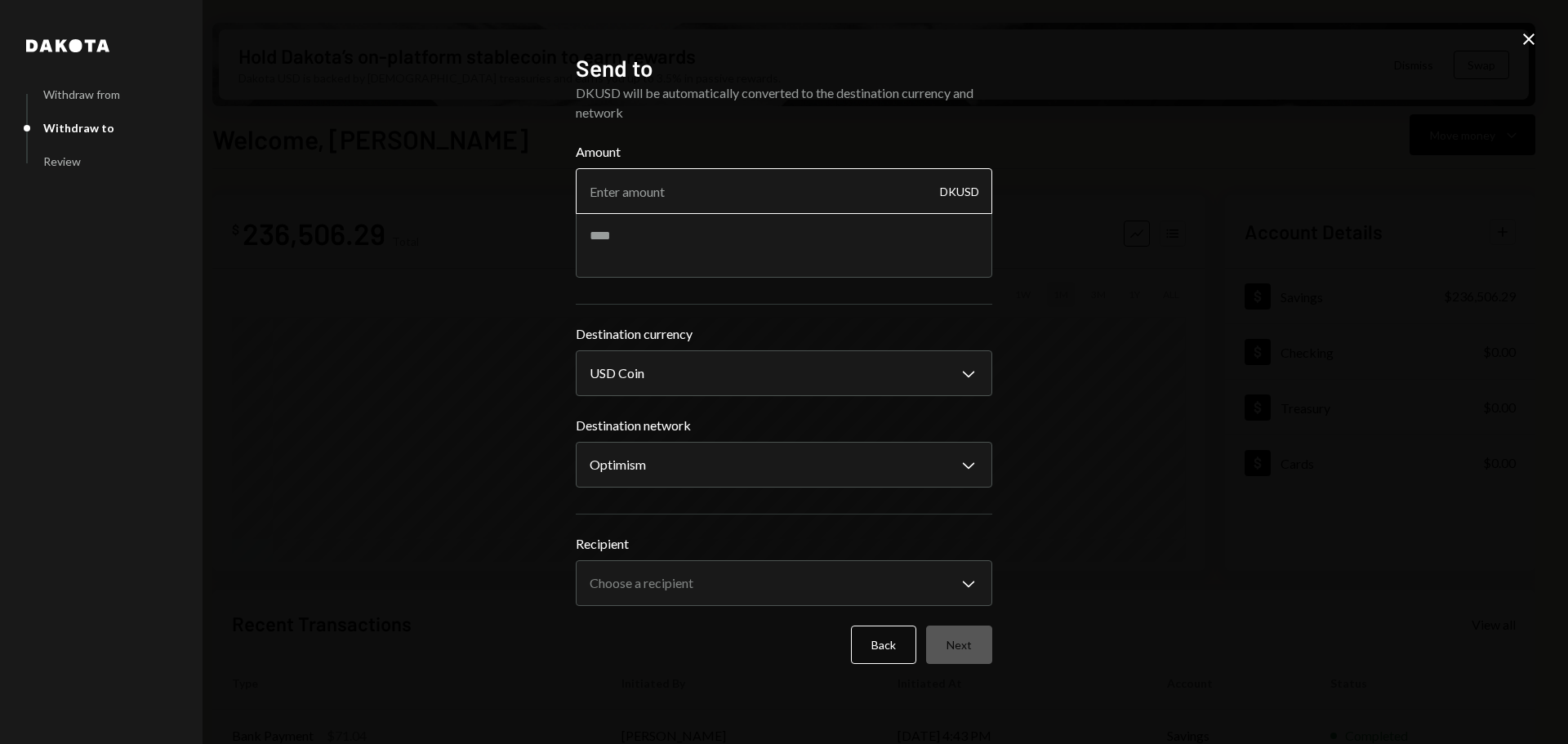
click at [665, 191] on input "Amount" at bounding box center [784, 191] width 416 height 46
type input "3500"
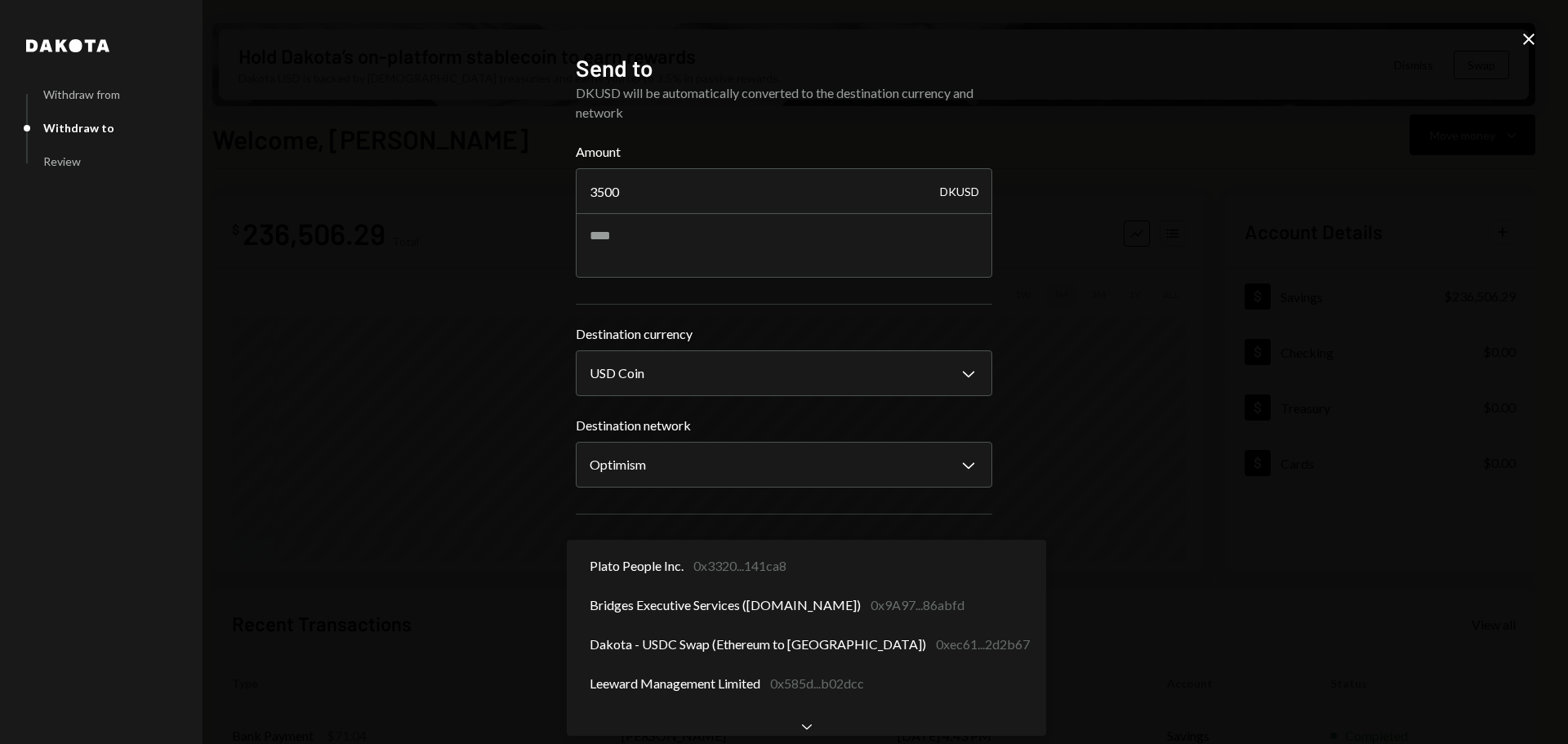
click at [695, 587] on body "M Monad Foundation Caret Down Home Home Inbox Inbox Activities Transactions Acc…" at bounding box center [784, 372] width 1568 height 744
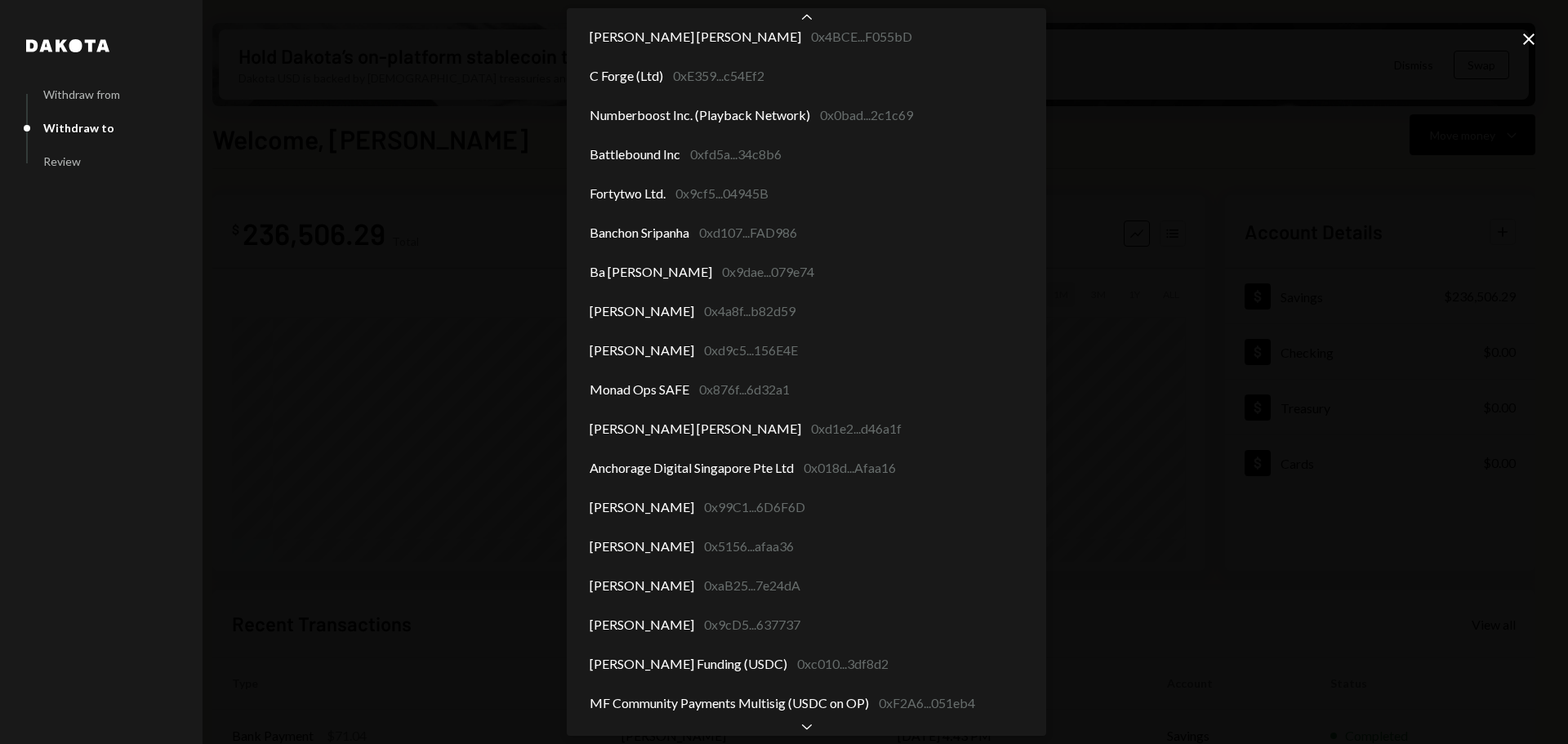
scroll to position [605, 0]
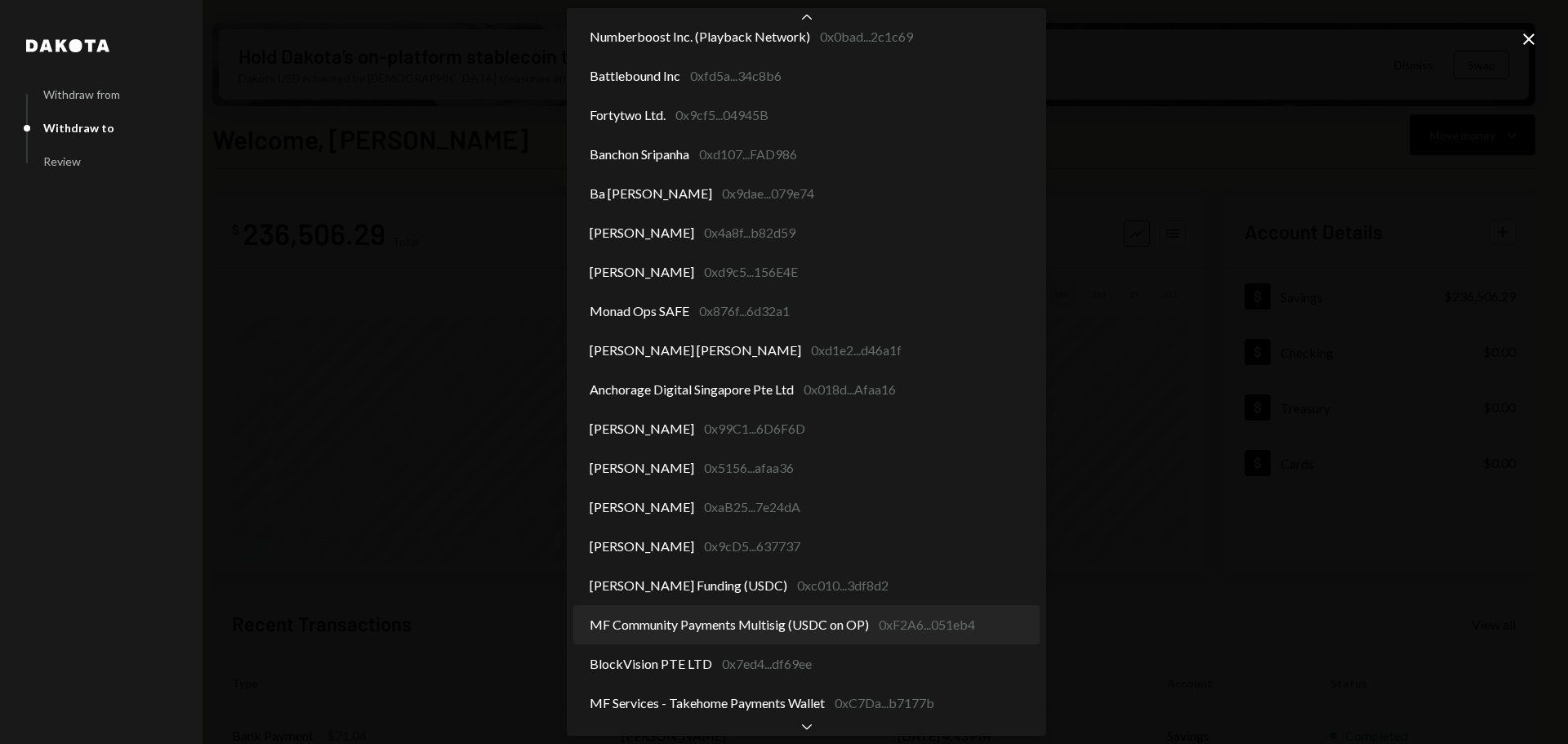
select select "**********"
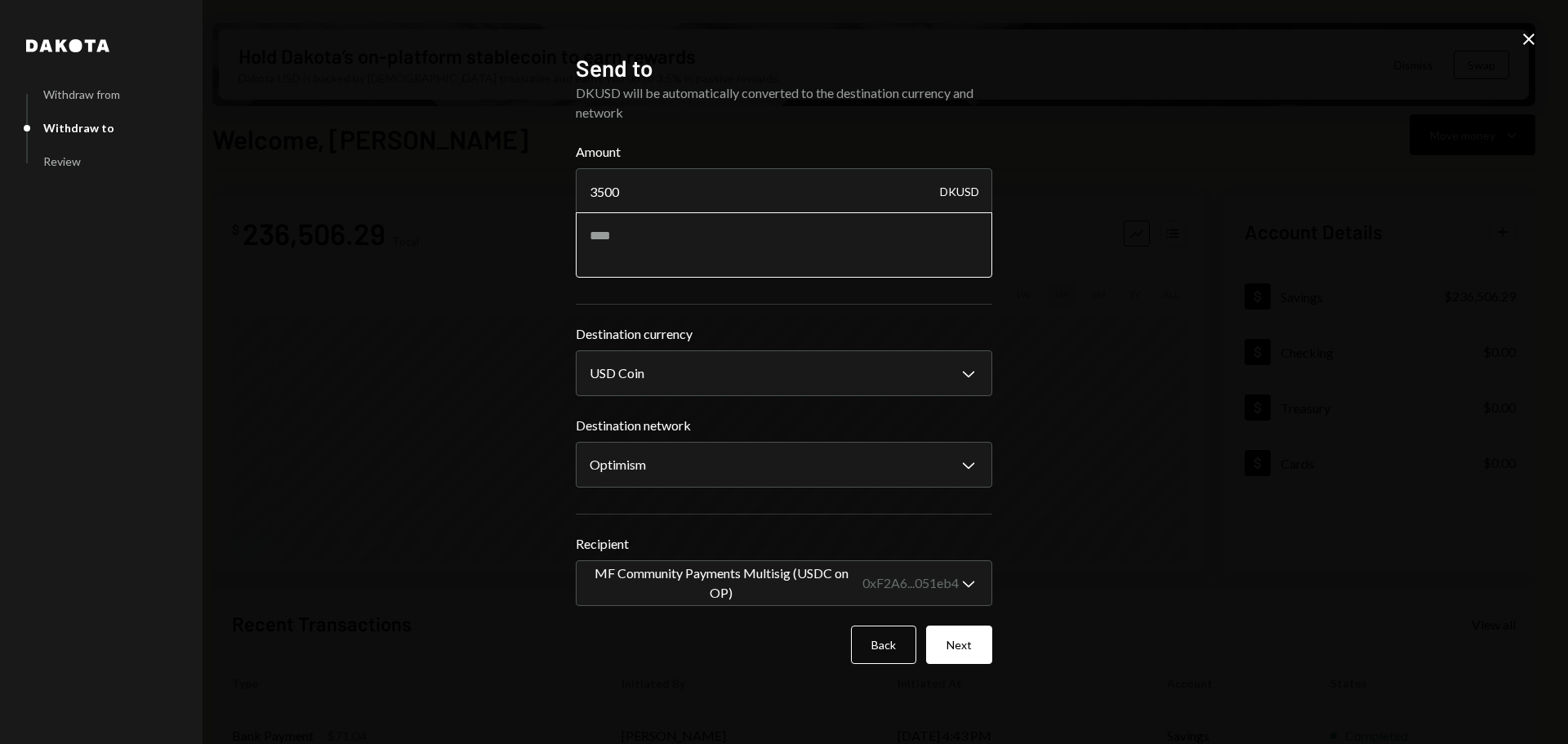
click at [637, 222] on textarea at bounding box center [784, 245] width 416 height 66
type textarea "**********"
click at [965, 642] on button "Next" at bounding box center [959, 645] width 66 height 39
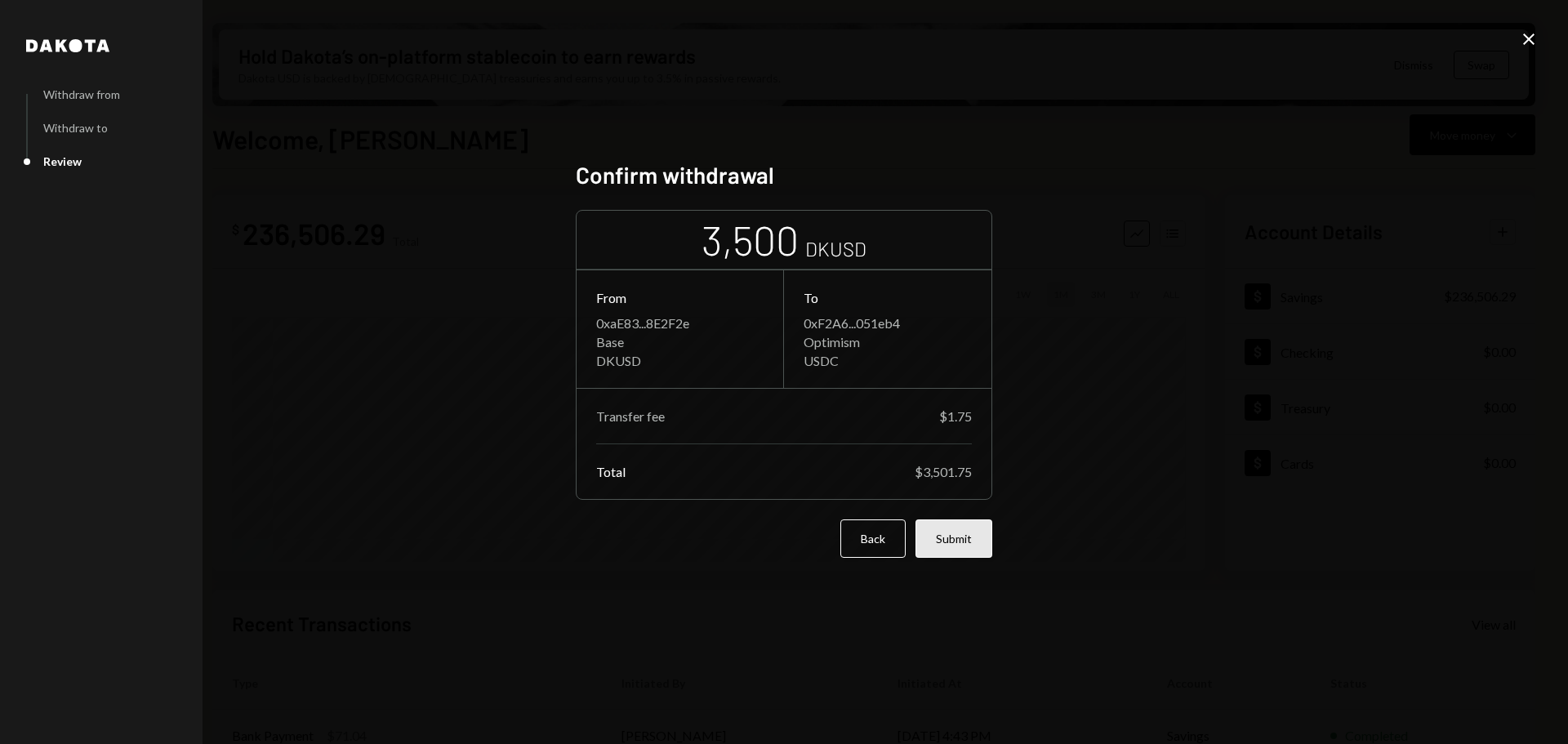
click at [968, 540] on button "Submit" at bounding box center [953, 538] width 77 height 39
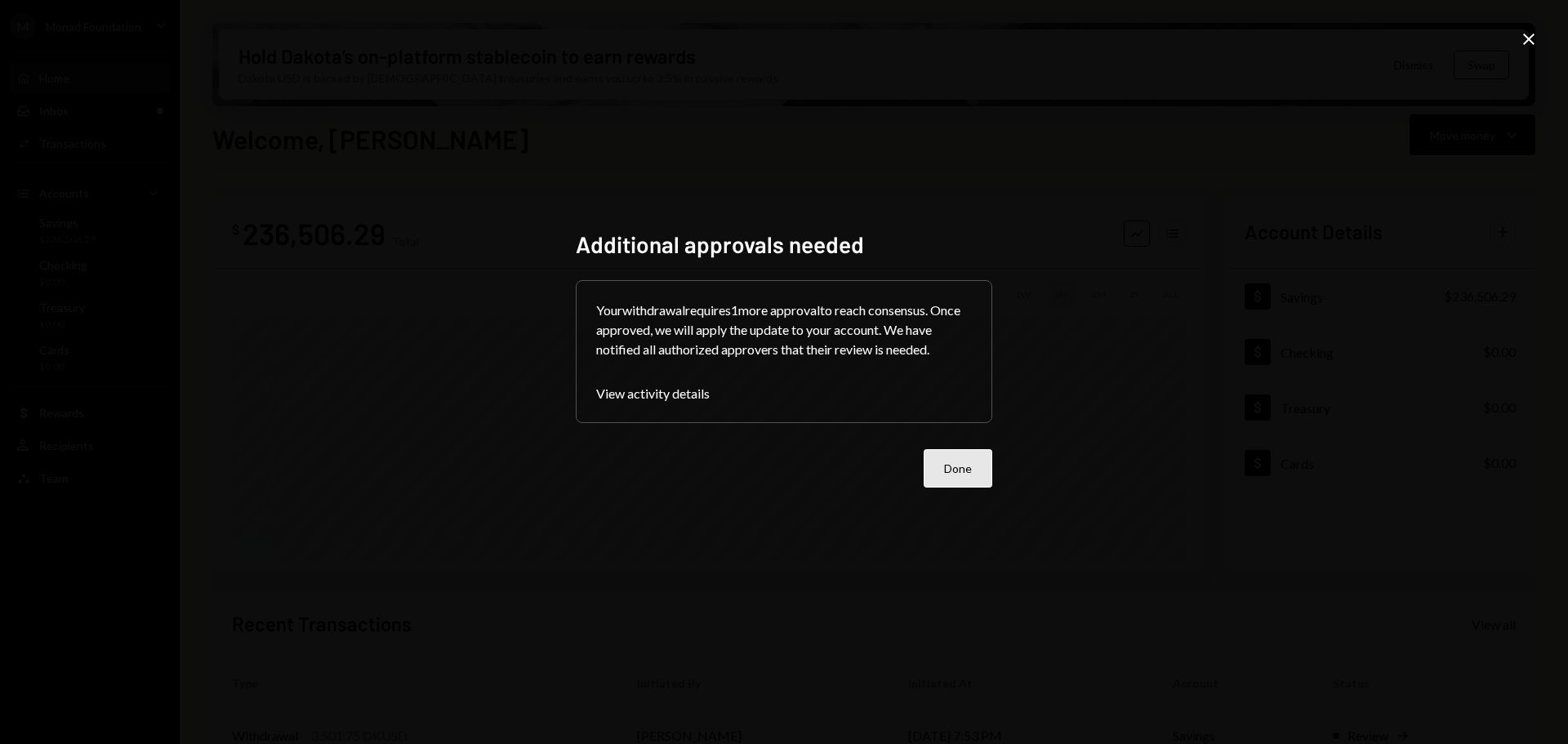
click at [957, 474] on button "Done" at bounding box center [958, 468] width 69 height 39
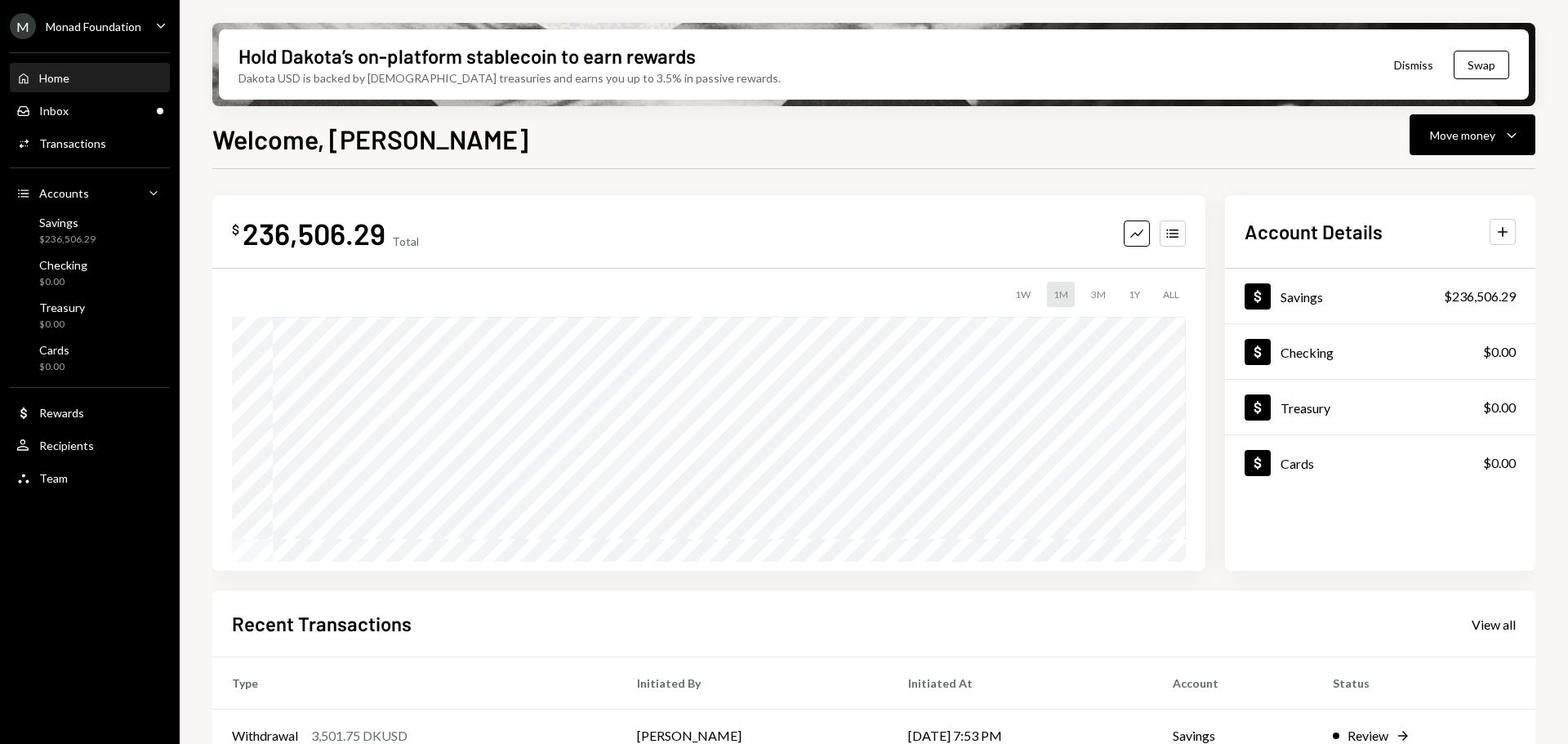
click at [72, 29] on div "Monad Foundation" at bounding box center [93, 27] width 96 height 14
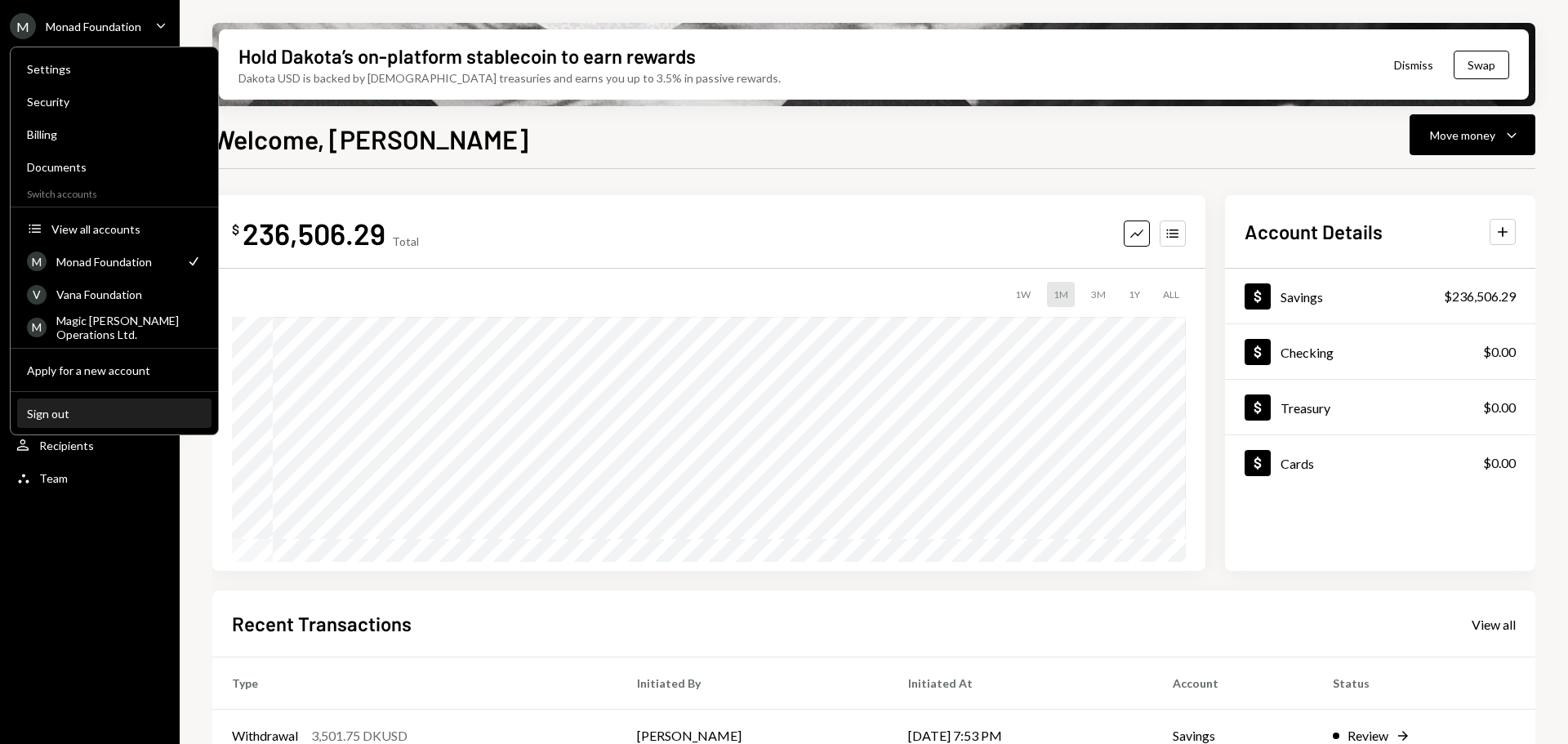
click at [86, 407] on div "Sign out" at bounding box center [114, 414] width 175 height 14
